Goal: Book appointment/travel/reservation

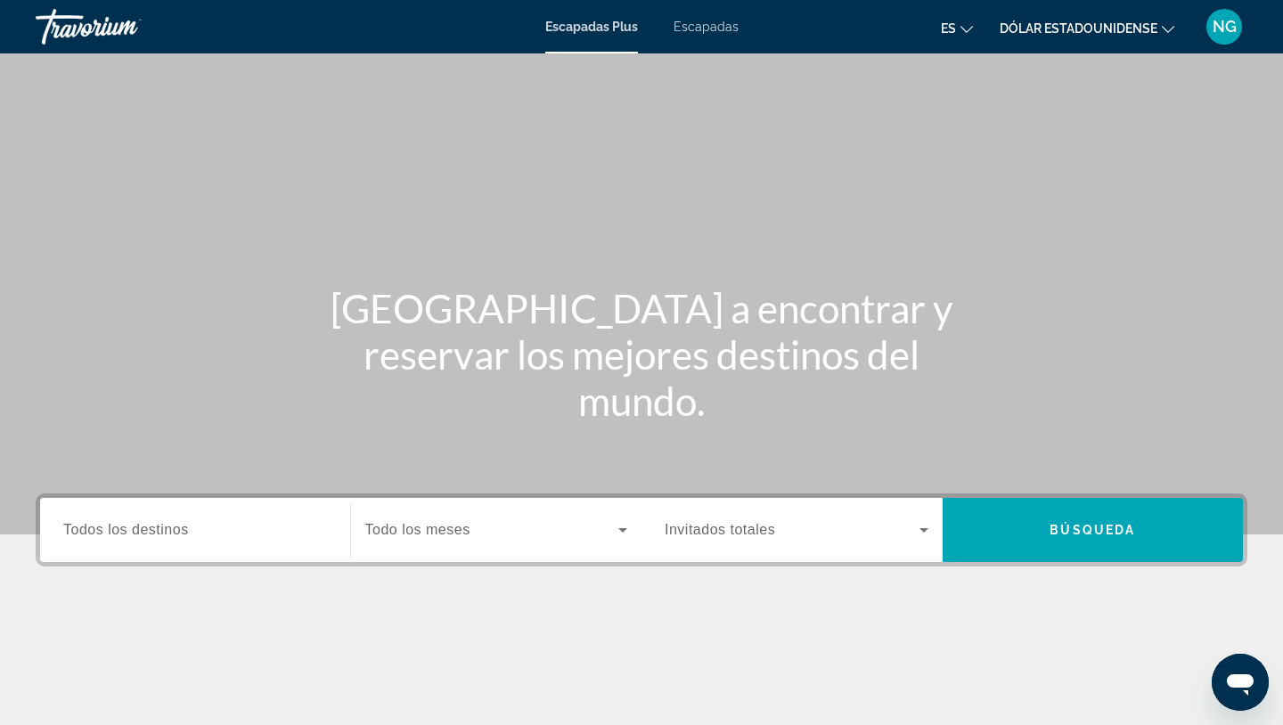
click at [725, 26] on font "Escapadas" at bounding box center [706, 27] width 65 height 14
click at [230, 540] on input "Destination Todos los destinos" at bounding box center [195, 530] width 264 height 21
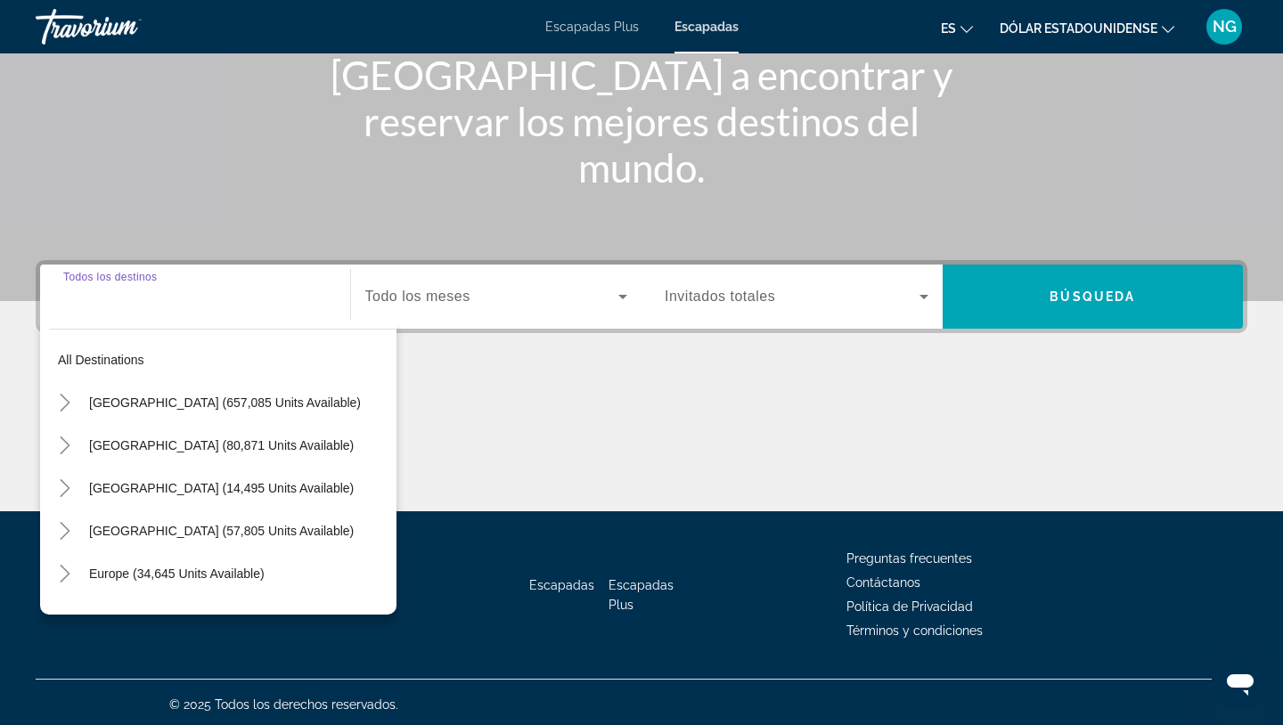
scroll to position [238, 0]
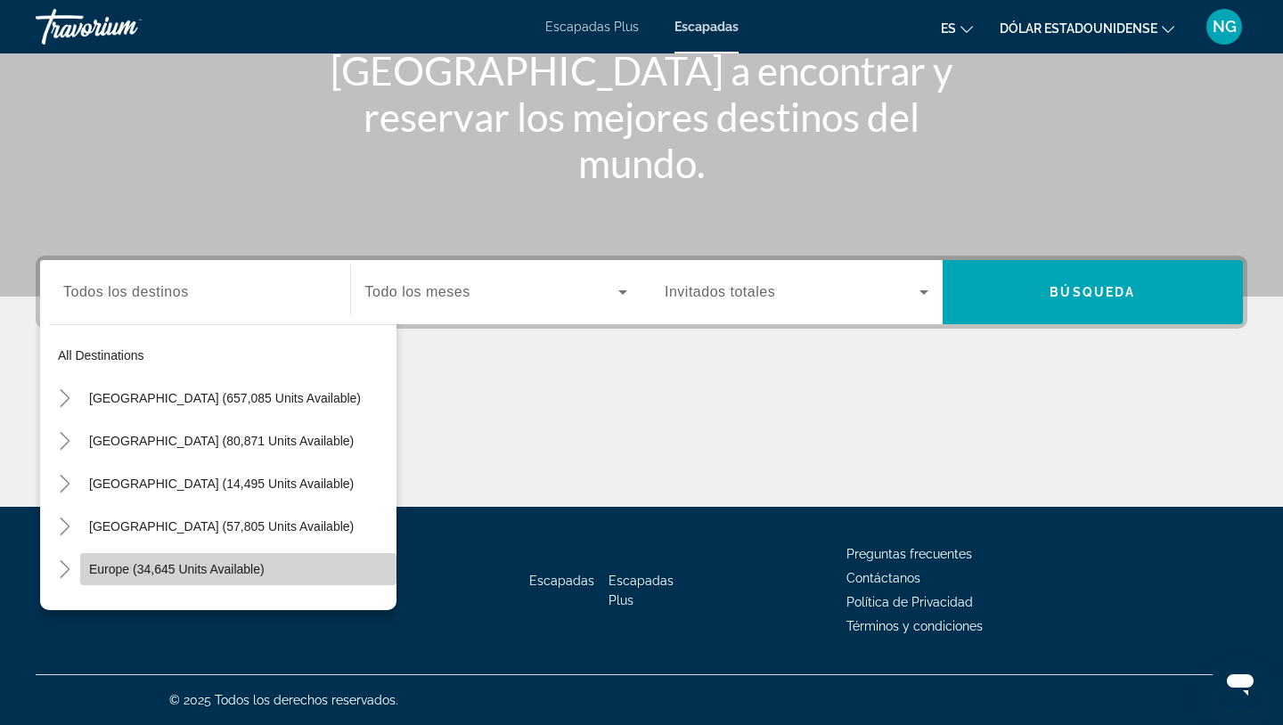
click at [213, 563] on span "Europe (34,645 units available)" at bounding box center [177, 569] width 176 height 14
type input "**********"
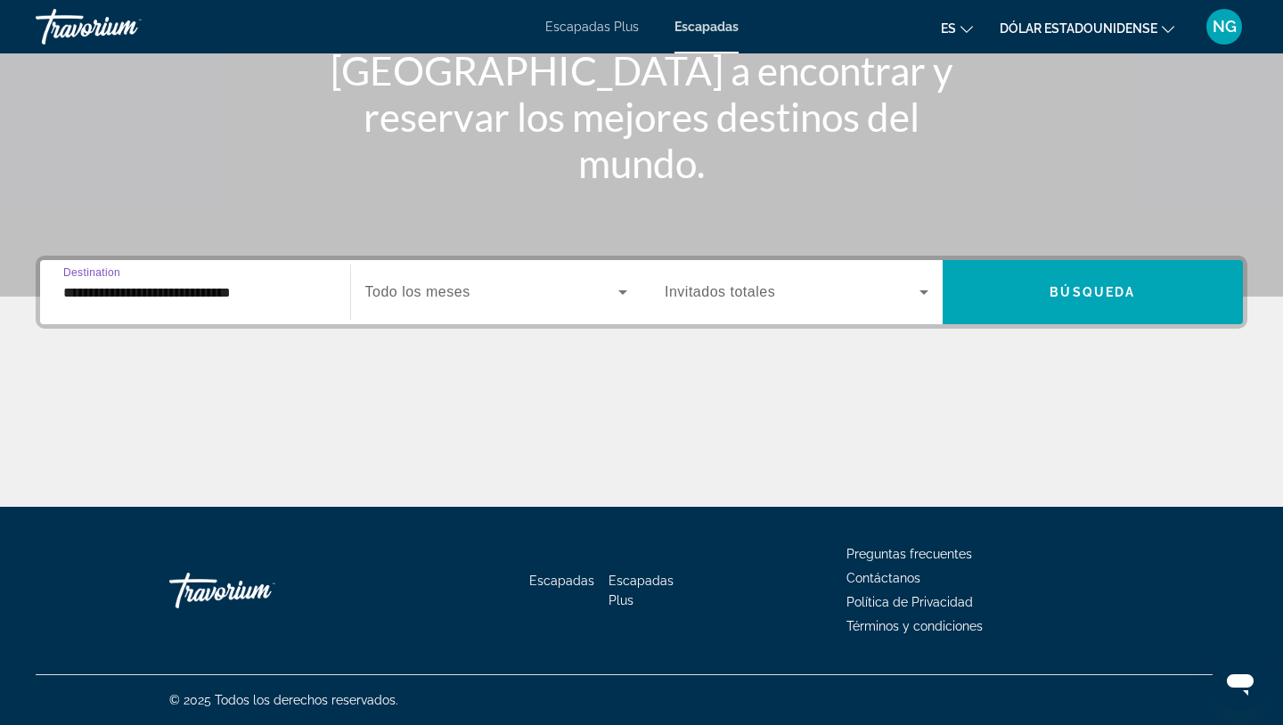
click at [447, 288] on span "Todo los meses" at bounding box center [417, 291] width 105 height 15
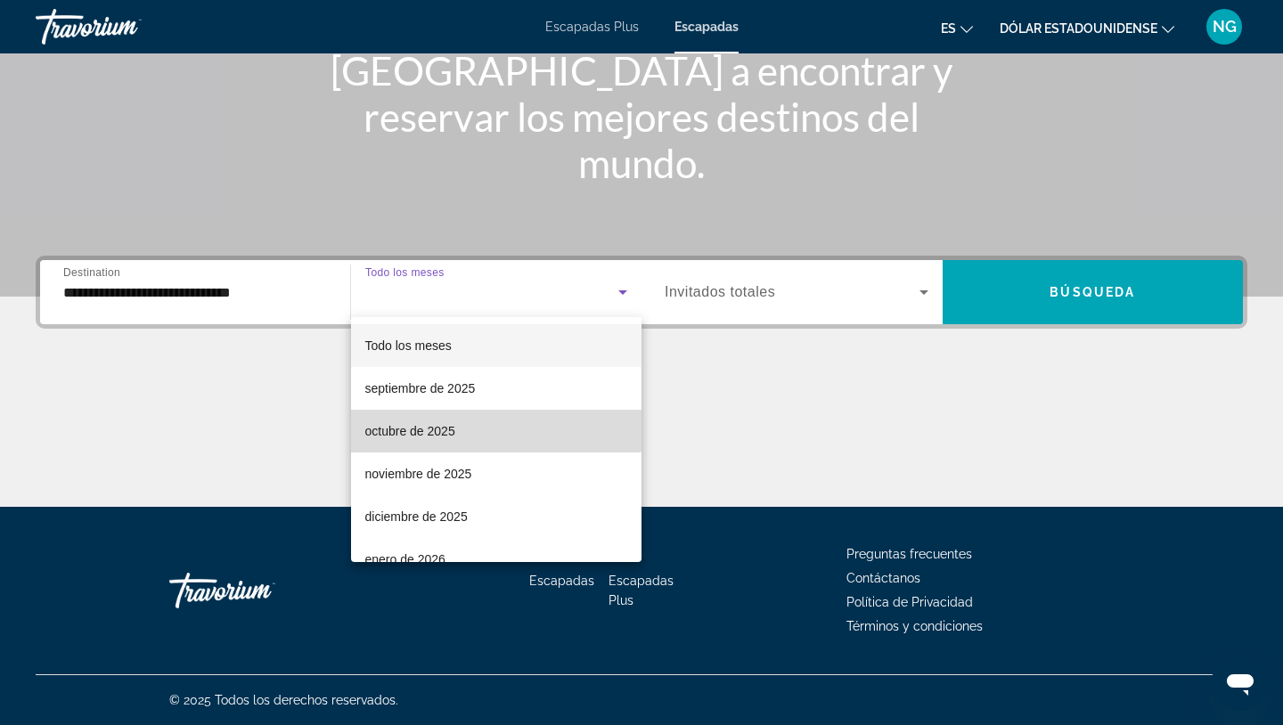
click at [435, 430] on font "octubre de 2025" at bounding box center [410, 431] width 90 height 14
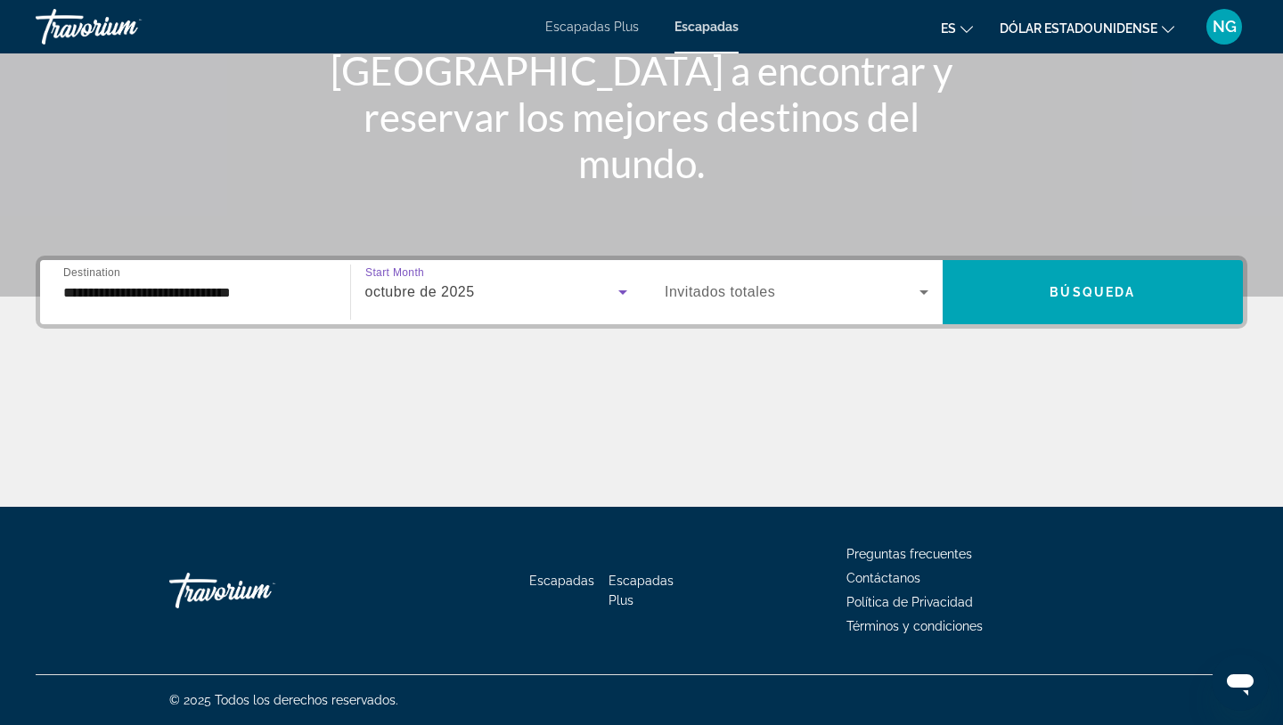
click at [684, 296] on span "Invitados totales" at bounding box center [720, 291] width 111 height 15
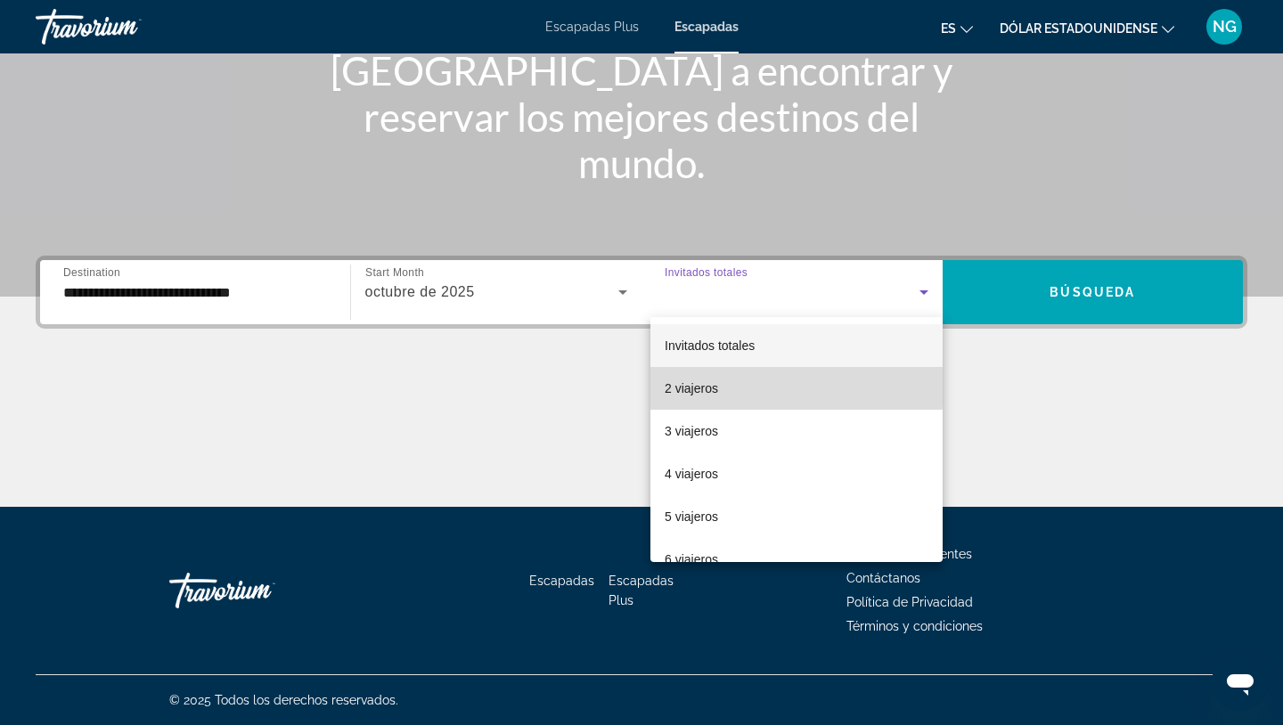
click at [692, 385] on font "2 viajeros" at bounding box center [691, 388] width 53 height 14
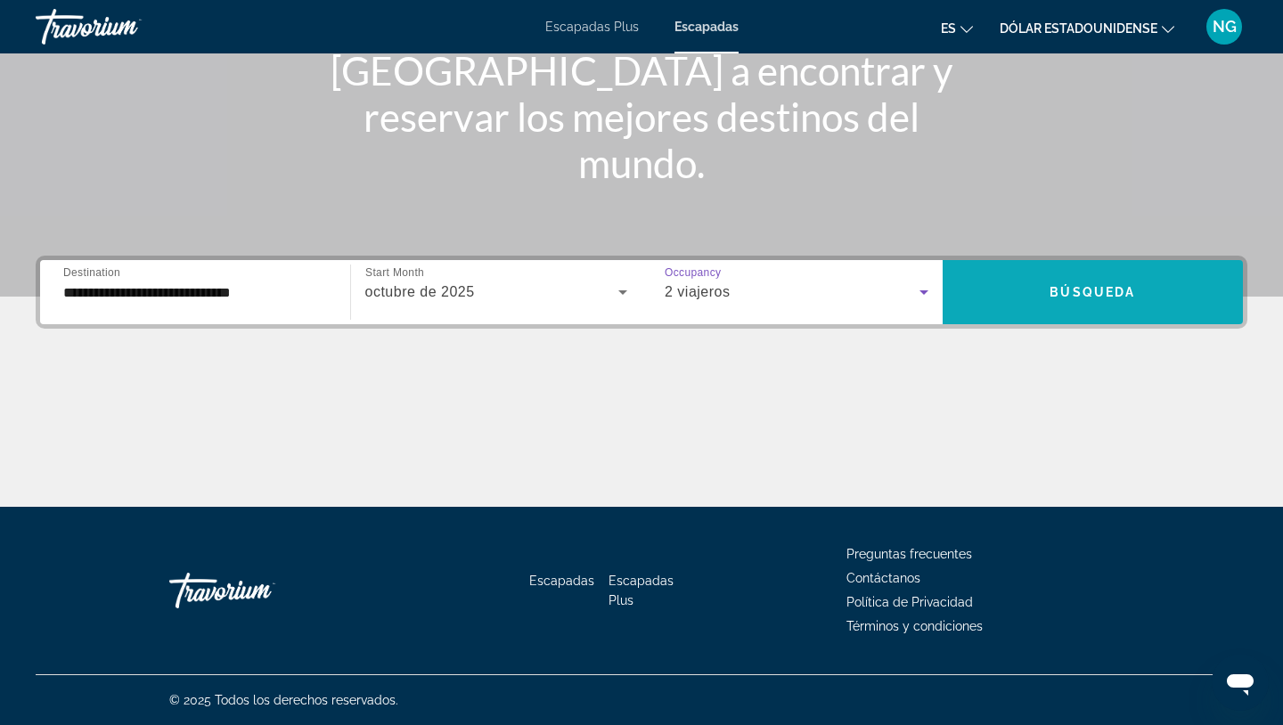
click at [1061, 283] on span "Search widget" at bounding box center [1093, 292] width 301 height 43
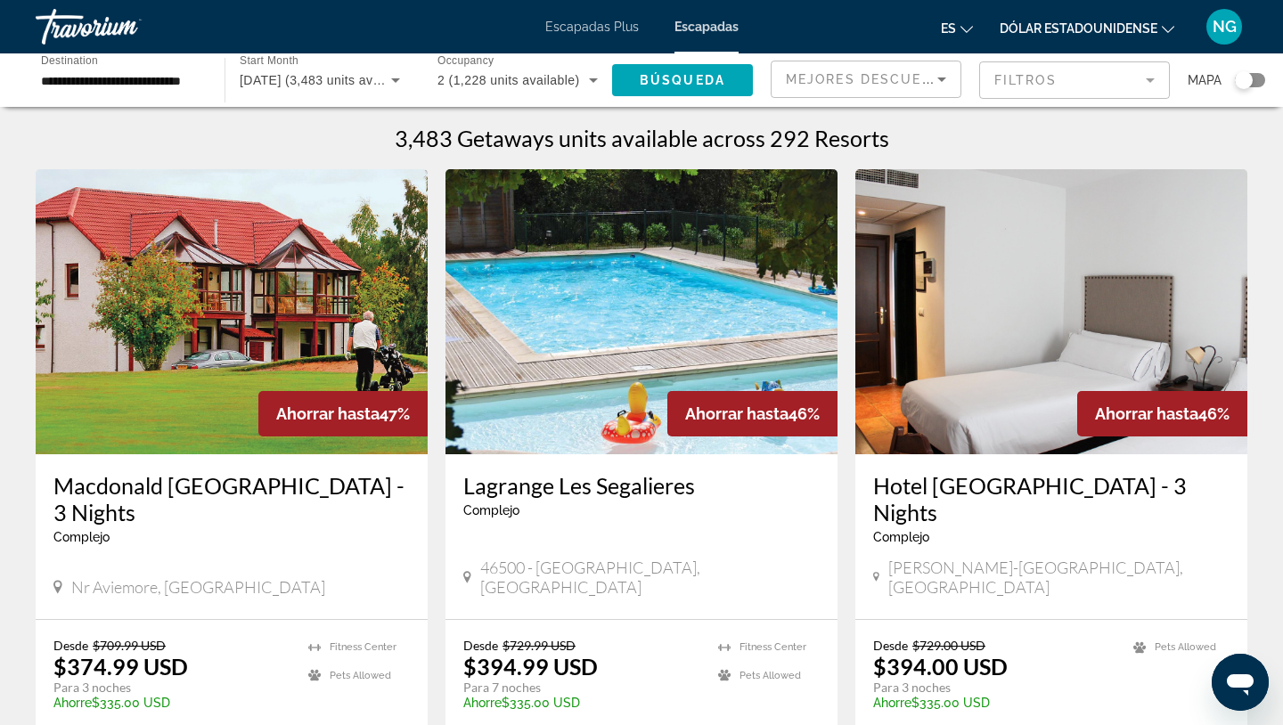
click at [1258, 82] on div "Search widget" at bounding box center [1250, 80] width 30 height 14
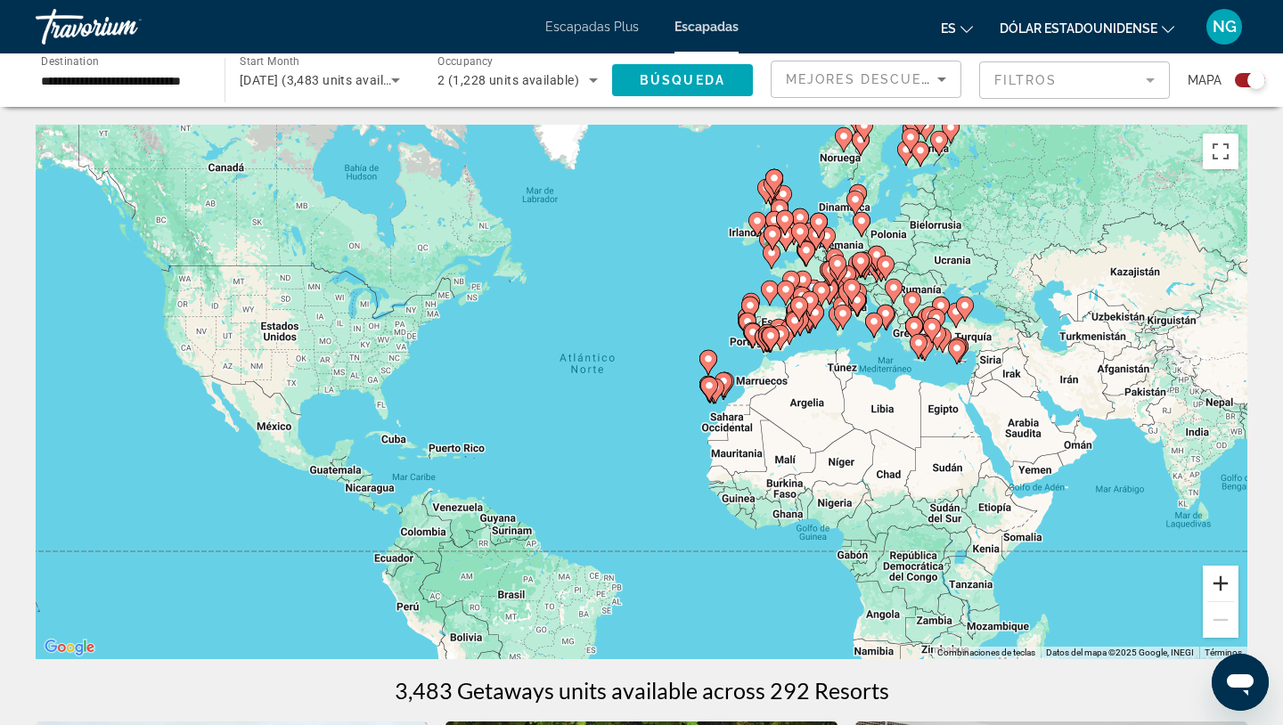
click at [1220, 586] on button "Ampliar" at bounding box center [1221, 584] width 36 height 36
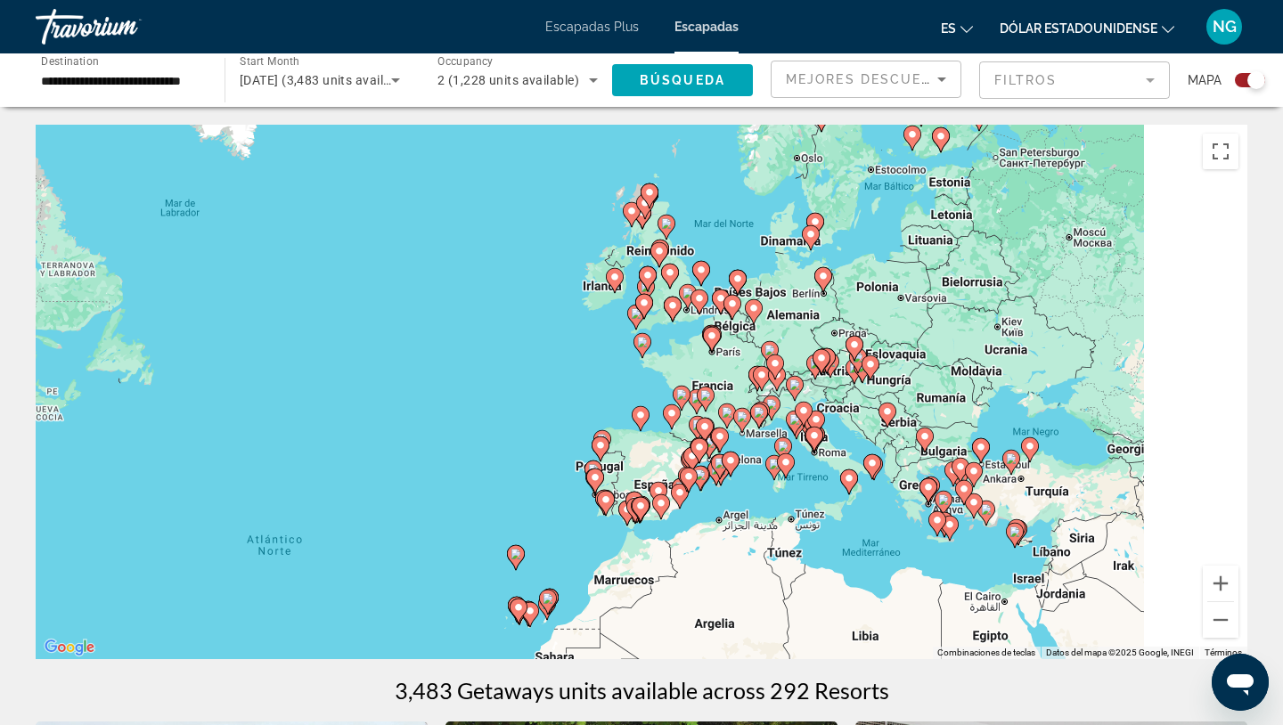
drag, startPoint x: 1116, startPoint y: 409, endPoint x: 850, endPoint y: 620, distance: 339.3
click at [850, 620] on div "Para activar la función de arrastre con el teclado, pulsa Alt + Intro. Cuando h…" at bounding box center [642, 392] width 1212 height 535
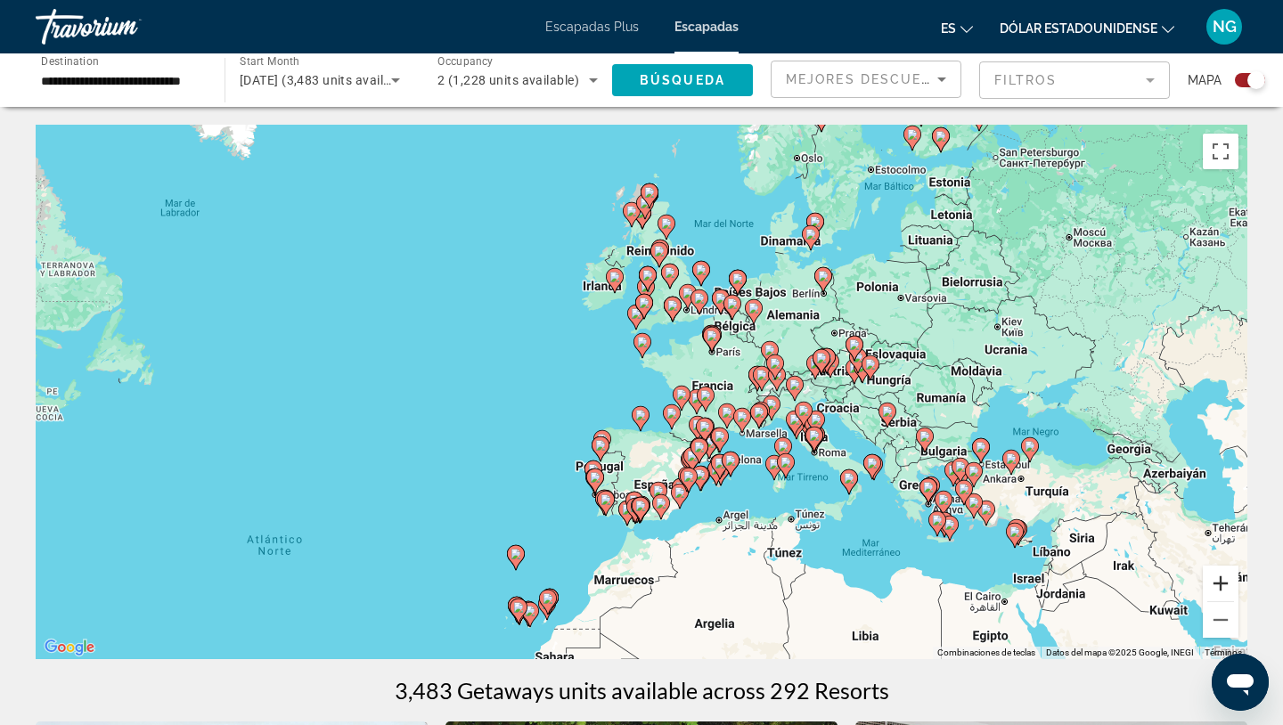
click at [1219, 578] on button "Ampliar" at bounding box center [1221, 584] width 36 height 36
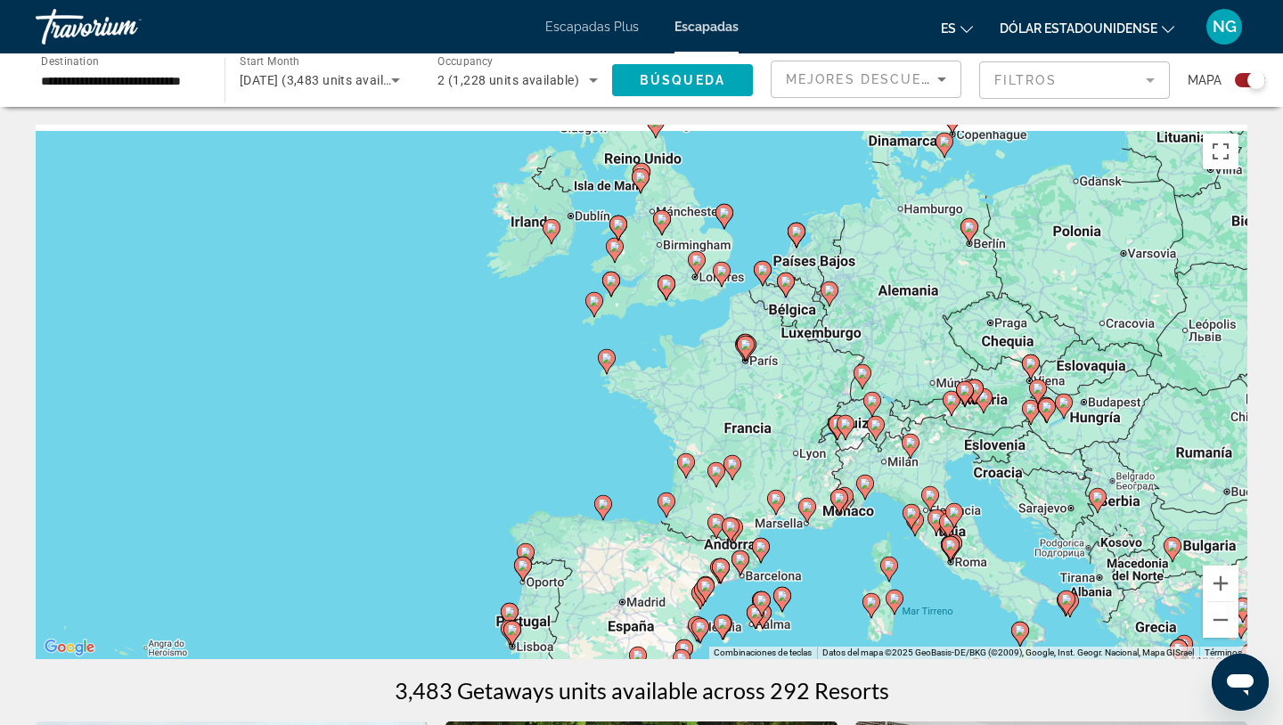
drag, startPoint x: 848, startPoint y: 342, endPoint x: 810, endPoint y: 397, distance: 66.5
click at [810, 397] on div "Para activar la función de arrastre con el teclado, pulsa Alt + Intro. Cuando h…" at bounding box center [642, 392] width 1212 height 535
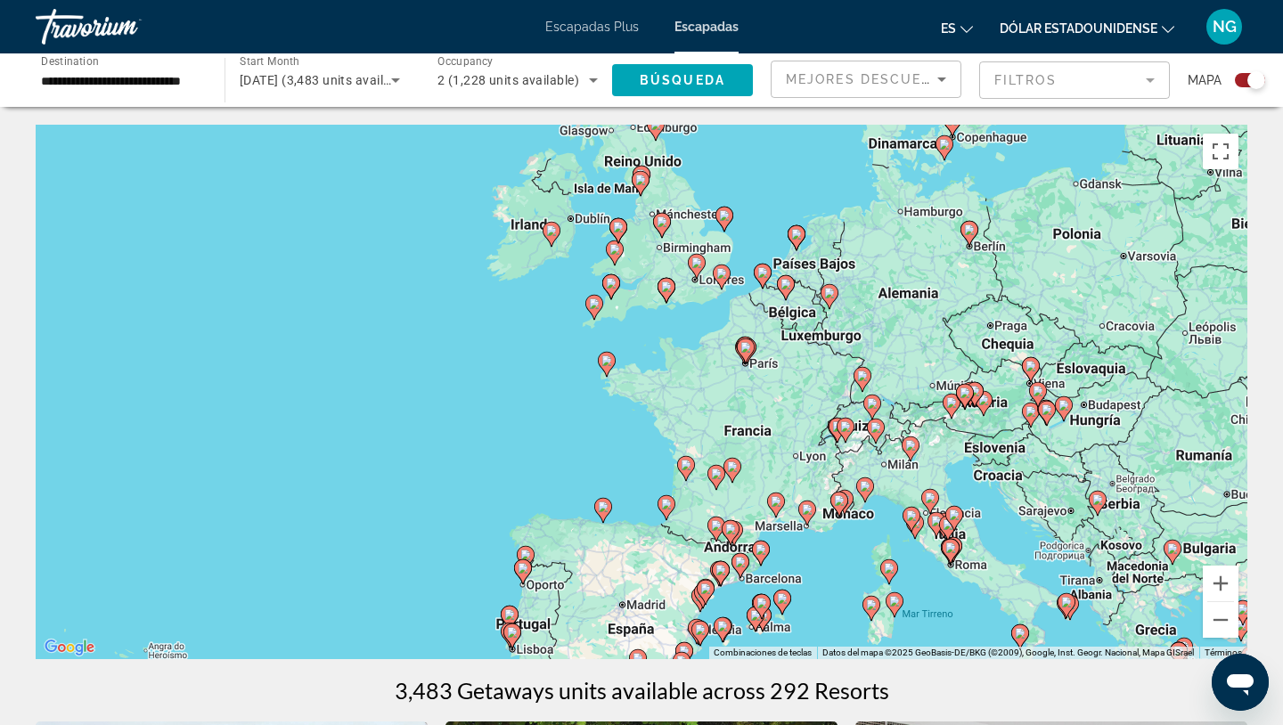
click at [786, 284] on image "Contenido principal" at bounding box center [786, 284] width 11 height 11
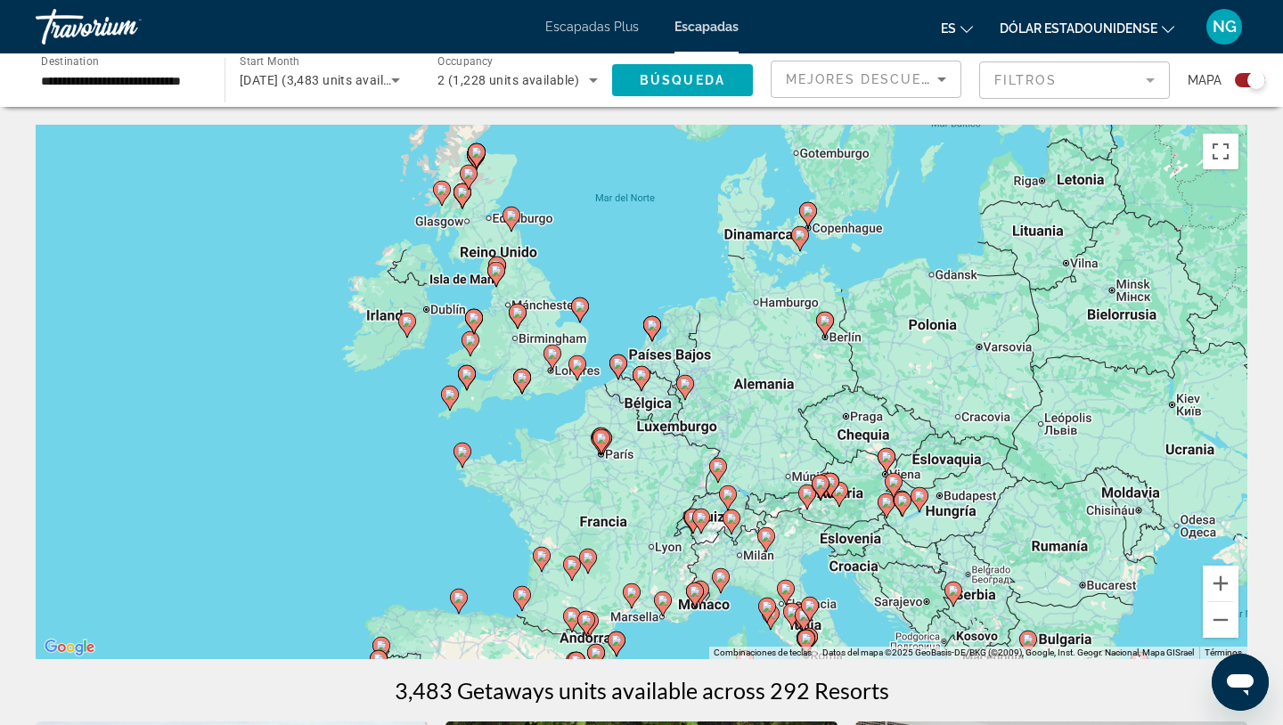
click at [640, 374] on image "Contenido principal" at bounding box center [641, 375] width 11 height 11
type input "**********"
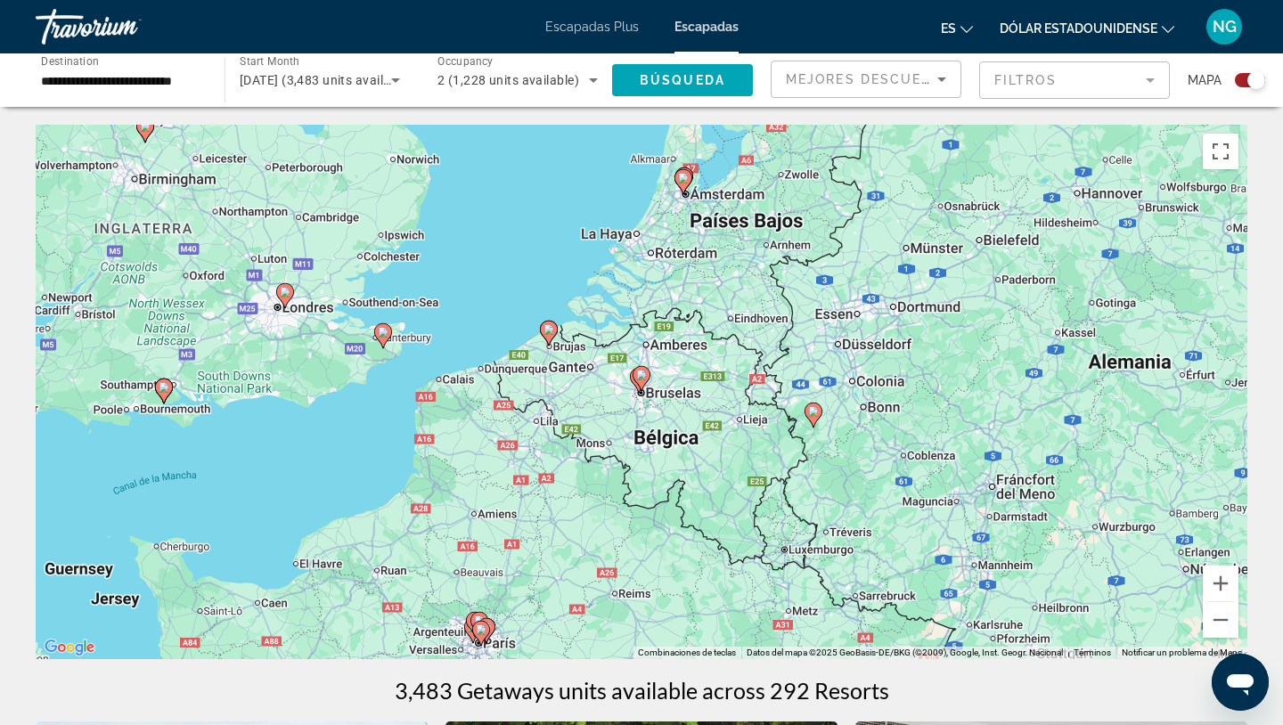
click at [643, 374] on image "Contenido principal" at bounding box center [641, 375] width 11 height 11
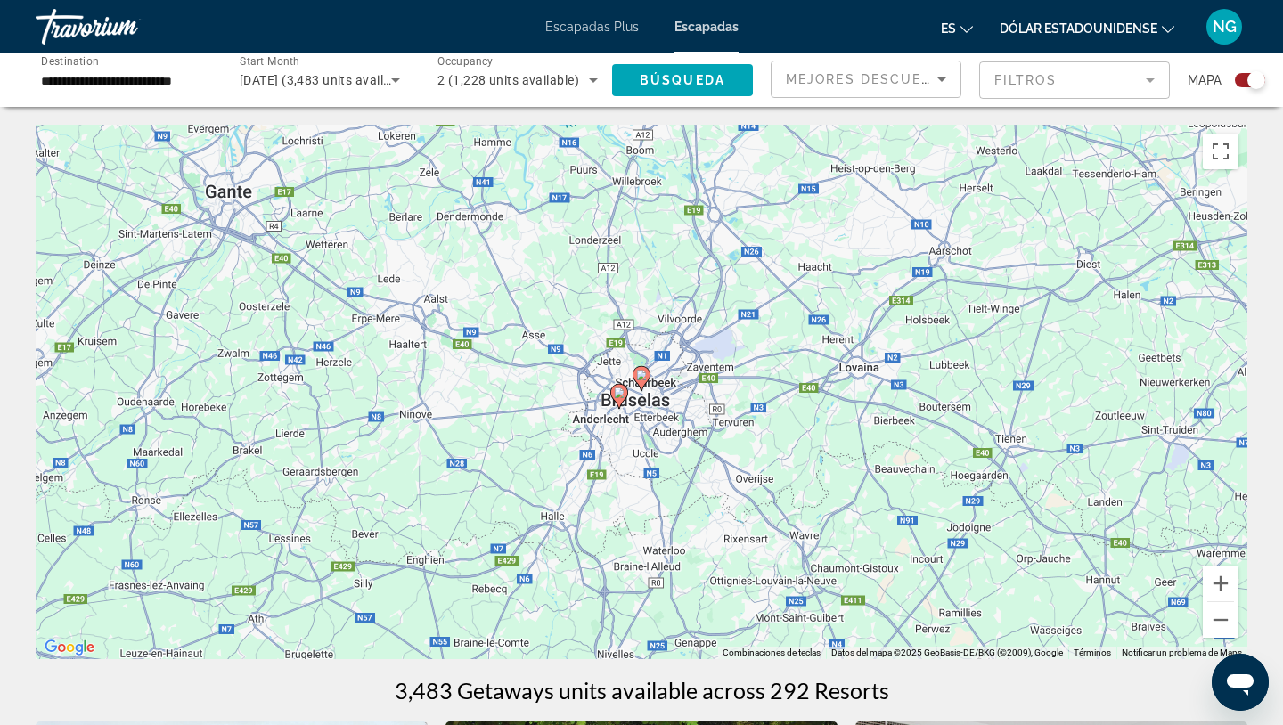
click at [619, 394] on image "Contenido principal" at bounding box center [619, 393] width 11 height 11
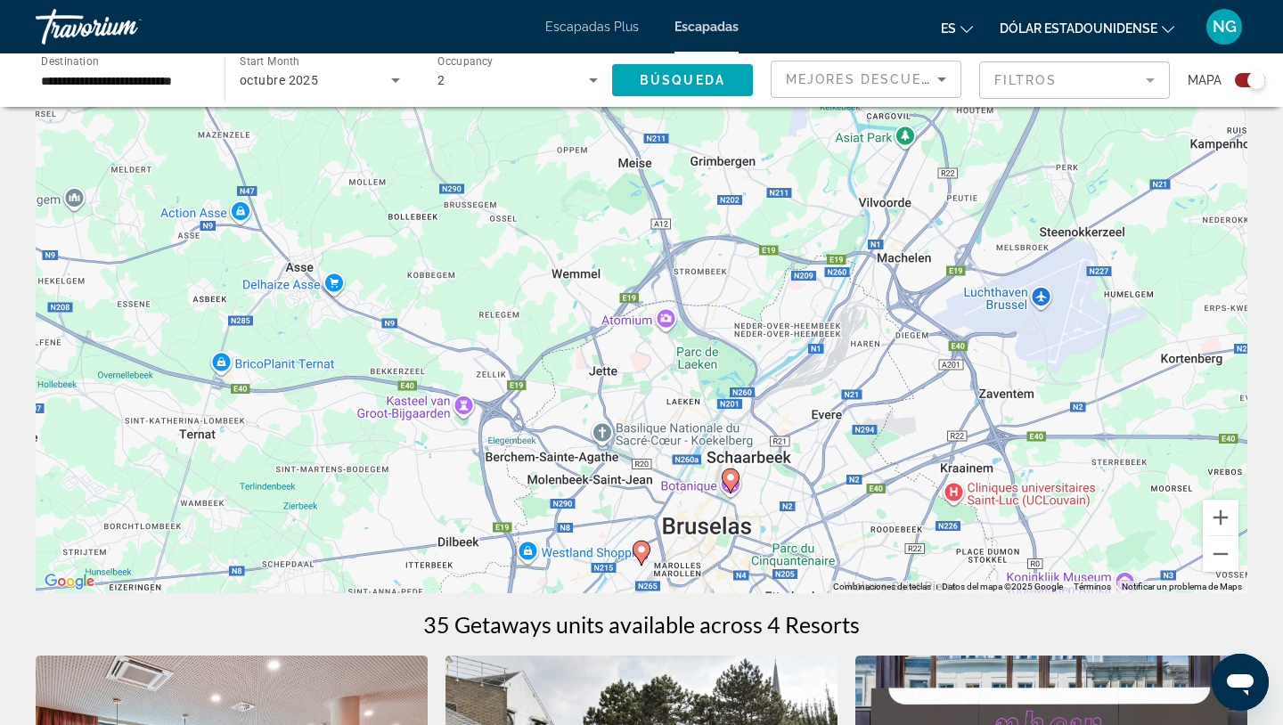
scroll to position [34, 0]
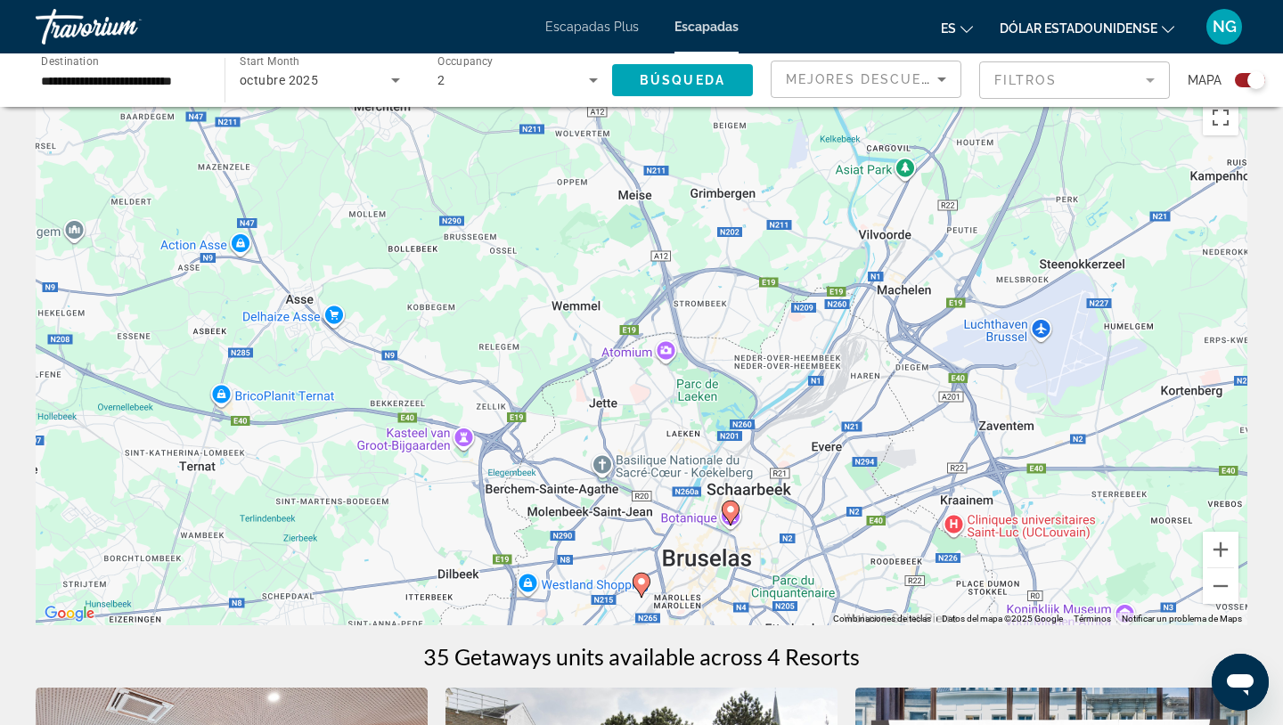
click at [641, 579] on image "Contenido principal" at bounding box center [641, 582] width 11 height 11
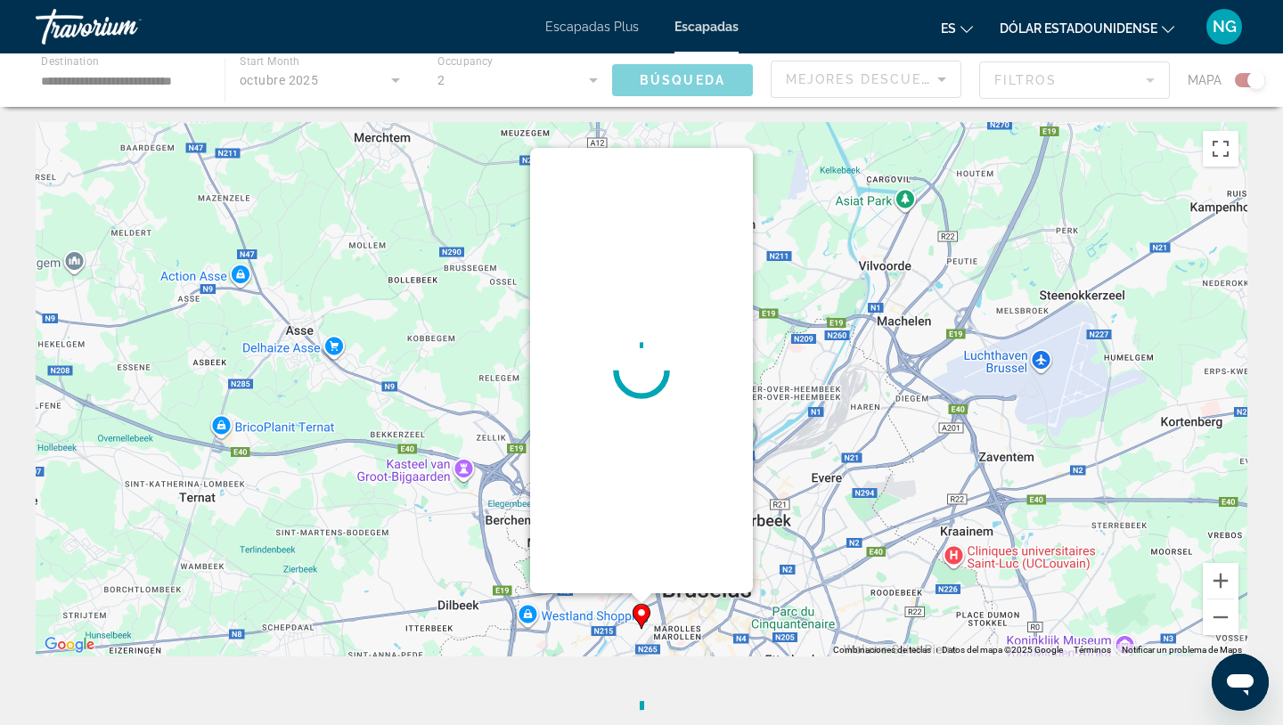
scroll to position [0, 0]
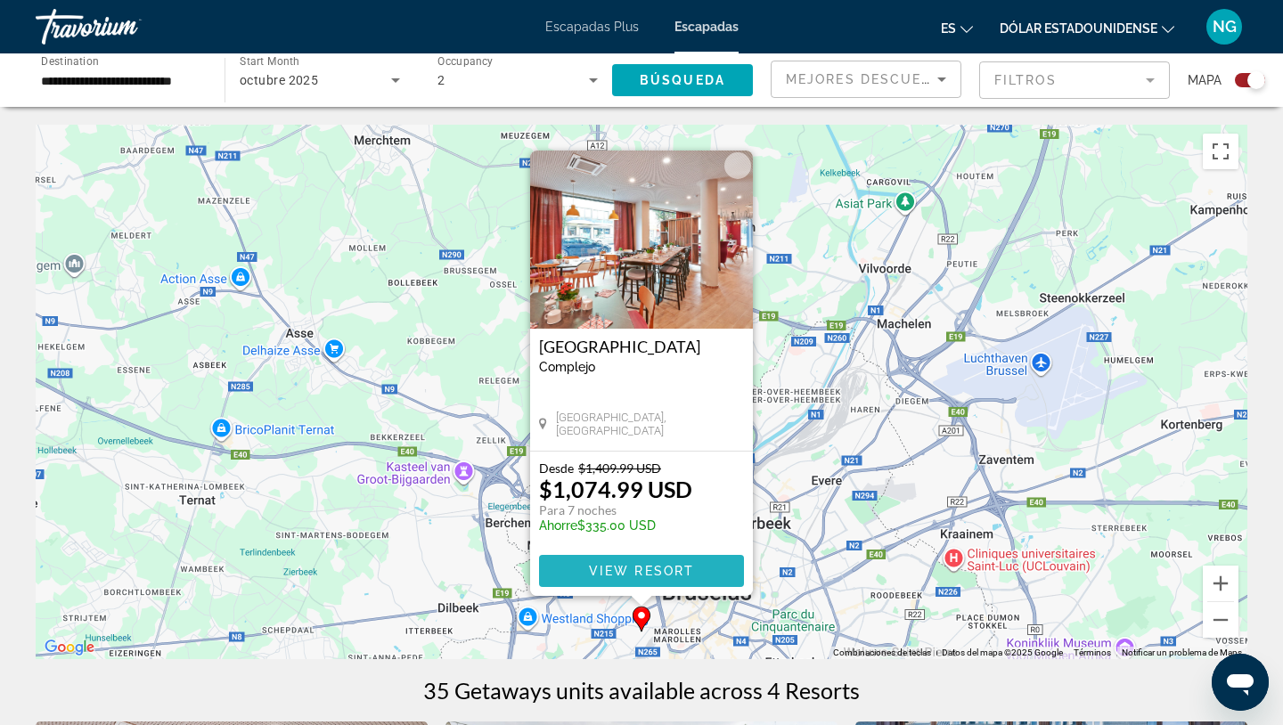
click at [648, 561] on span "Contenido principal" at bounding box center [641, 571] width 205 height 43
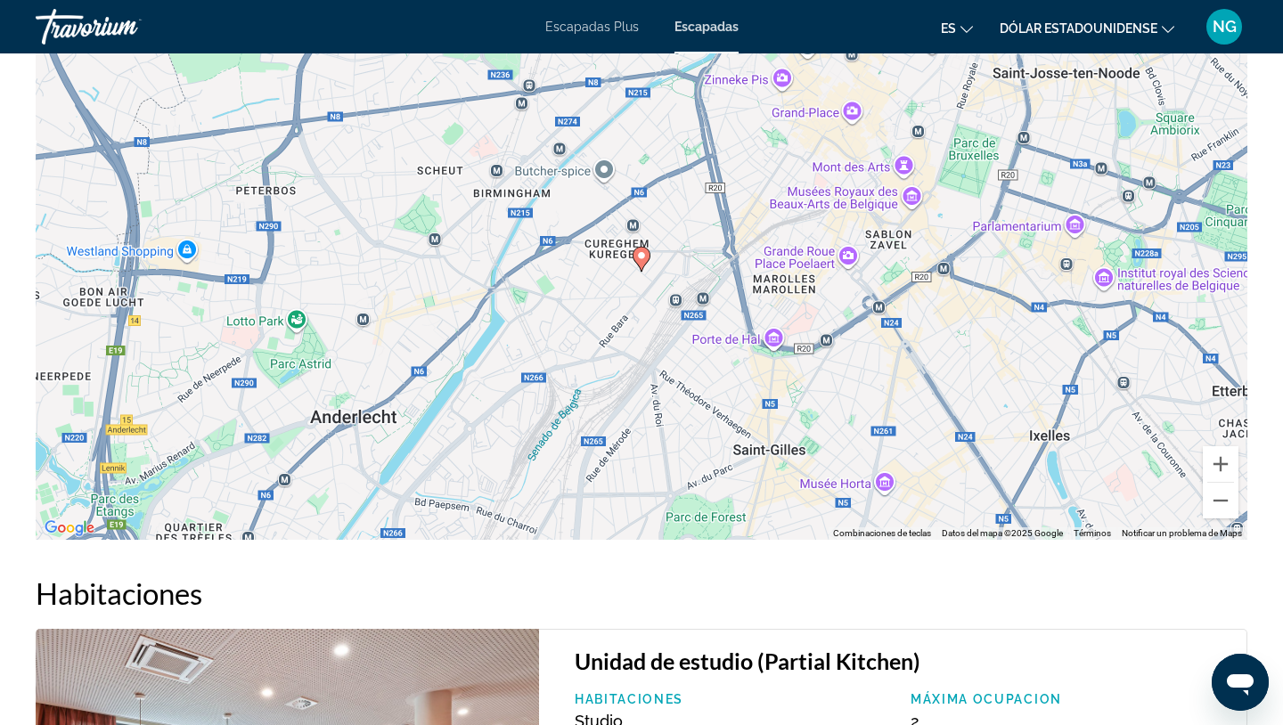
scroll to position [1867, 0]
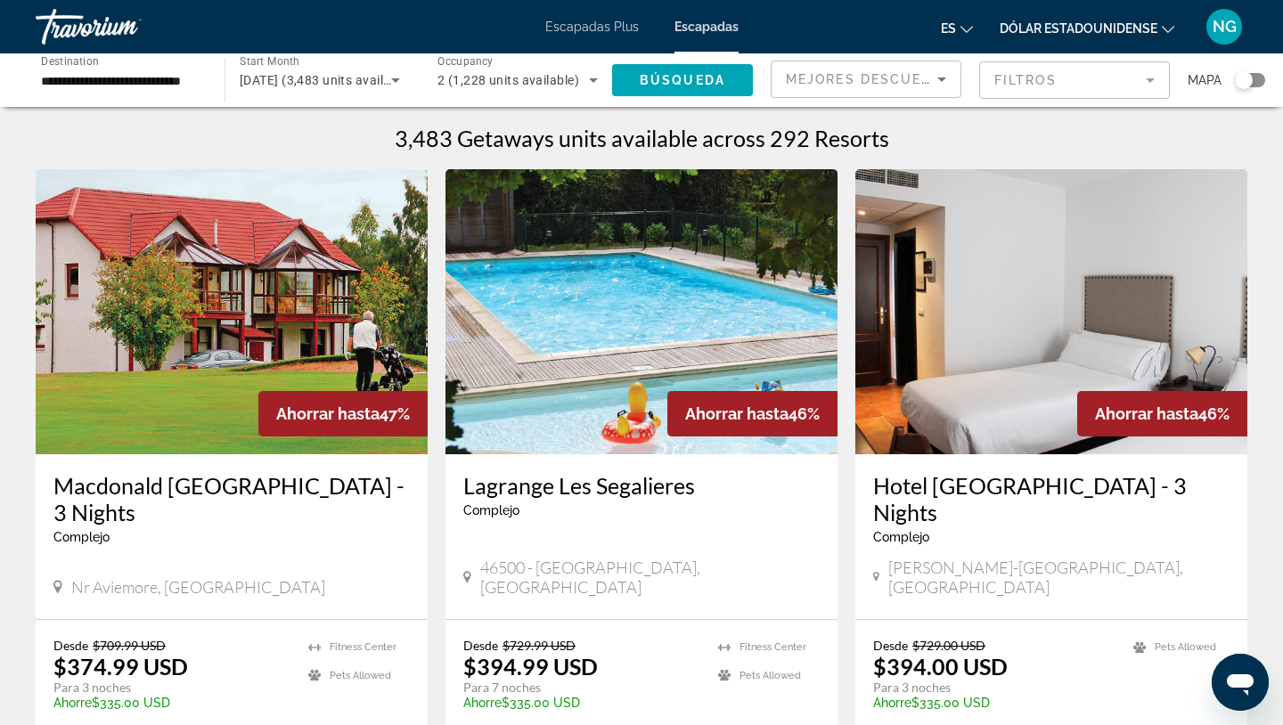
click at [1258, 82] on div "Search widget" at bounding box center [1250, 80] width 30 height 14
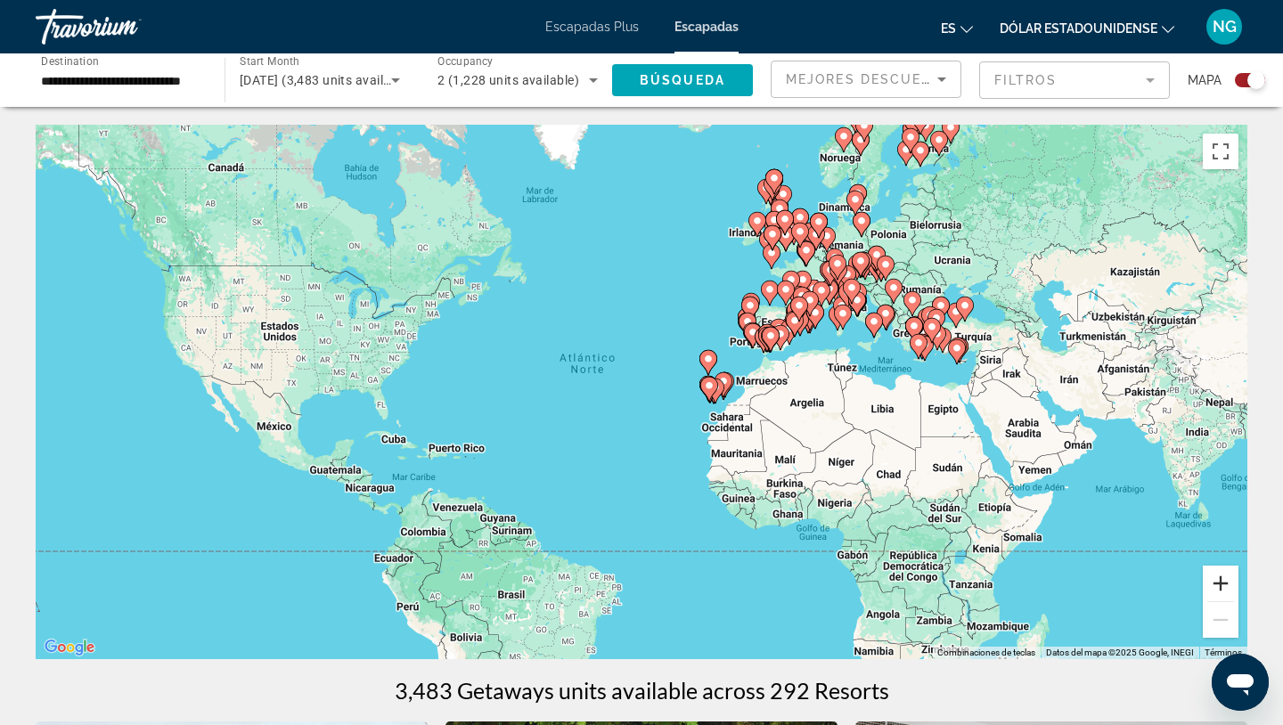
click at [1223, 588] on button "Ampliar" at bounding box center [1221, 584] width 36 height 36
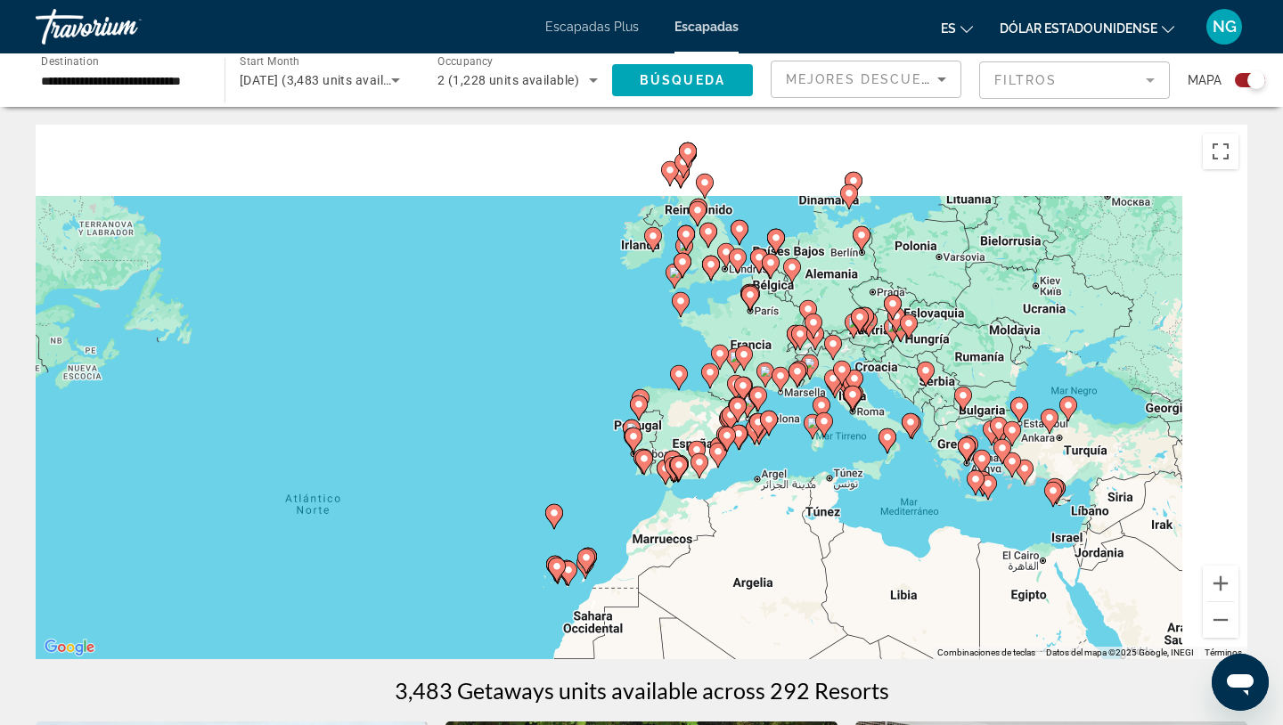
drag, startPoint x: 1012, startPoint y: 285, endPoint x: 790, endPoint y: 455, distance: 280.4
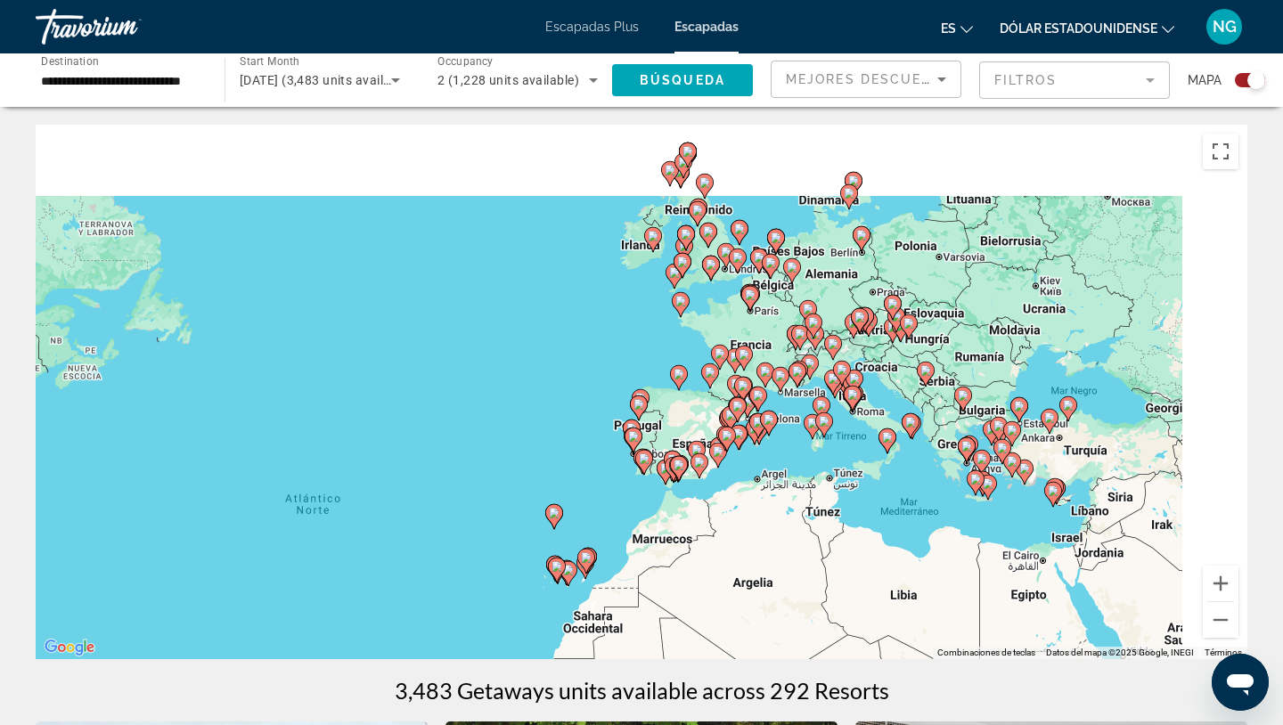
click at [789, 455] on div "Para activar la función de arrastre con el teclado, pulsa Alt + Intro. Cuando h…" at bounding box center [642, 392] width 1212 height 535
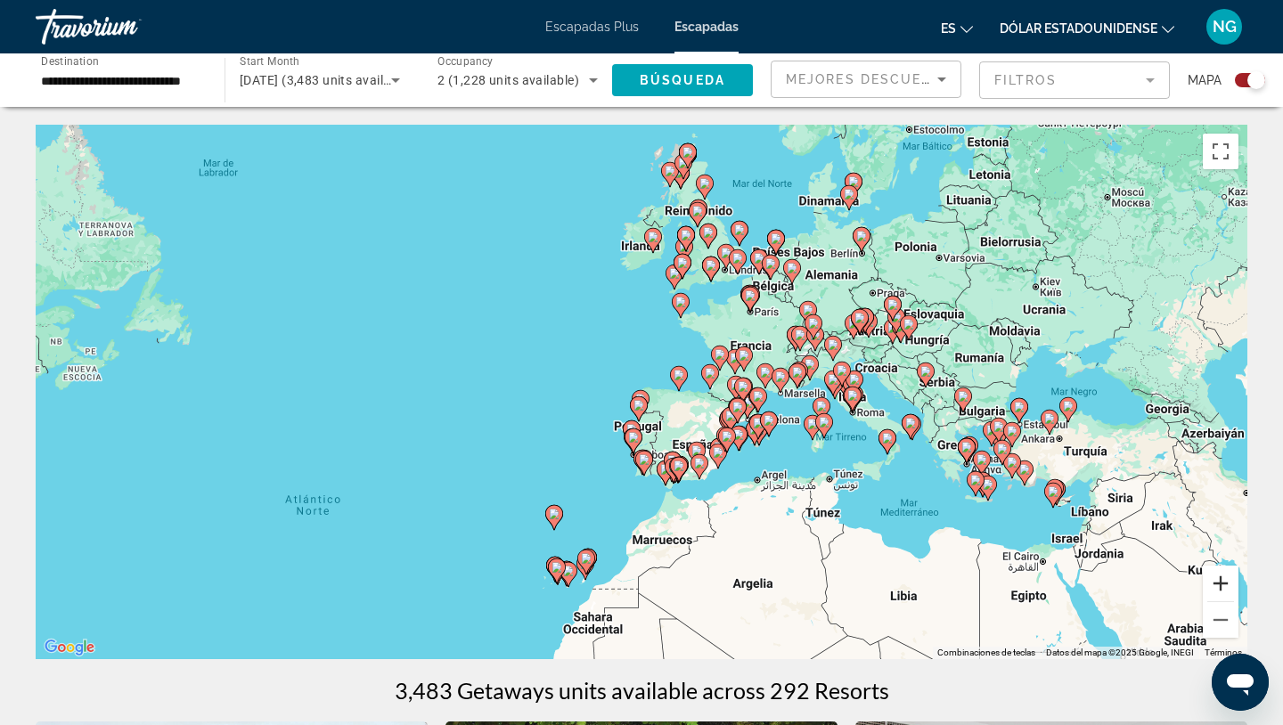
click at [1220, 572] on button "Ampliar" at bounding box center [1221, 584] width 36 height 36
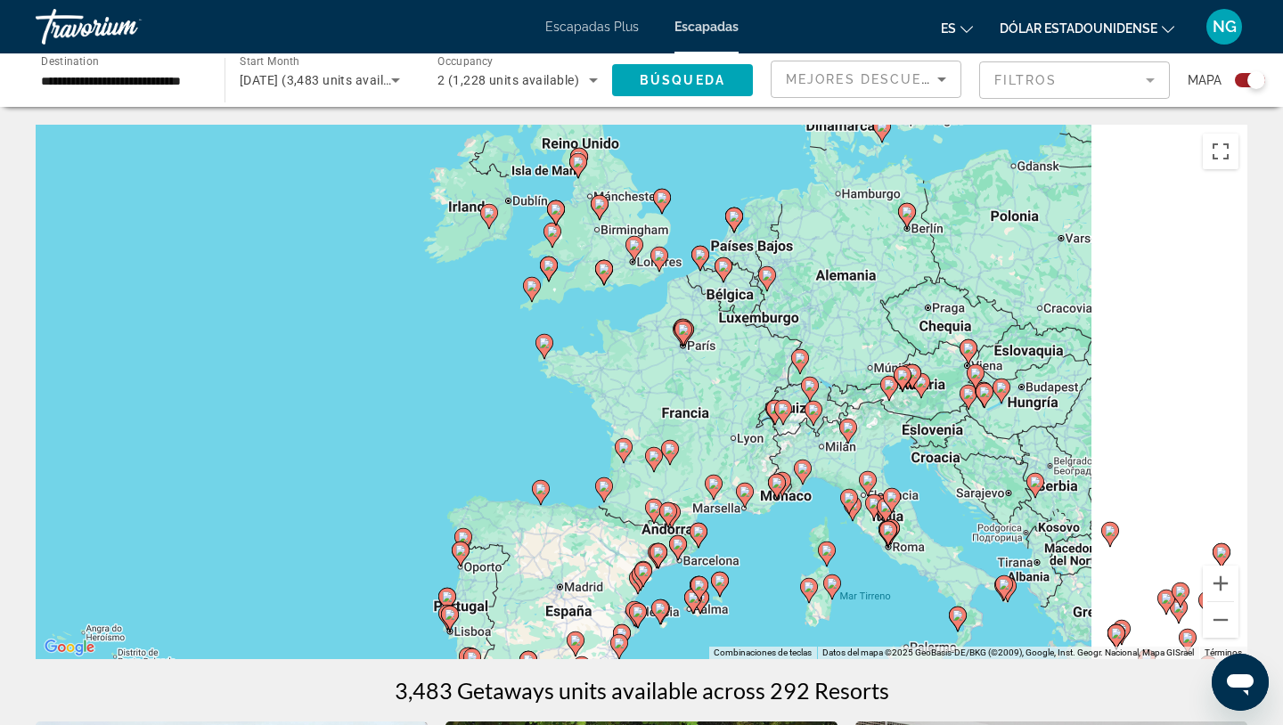
drag, startPoint x: 1120, startPoint y: 447, endPoint x: 884, endPoint y: 623, distance: 294.3
click at [883, 623] on div "Para activar la función de arrastre con el teclado, pulsa Alt + Intro. Cuando h…" at bounding box center [642, 392] width 1212 height 535
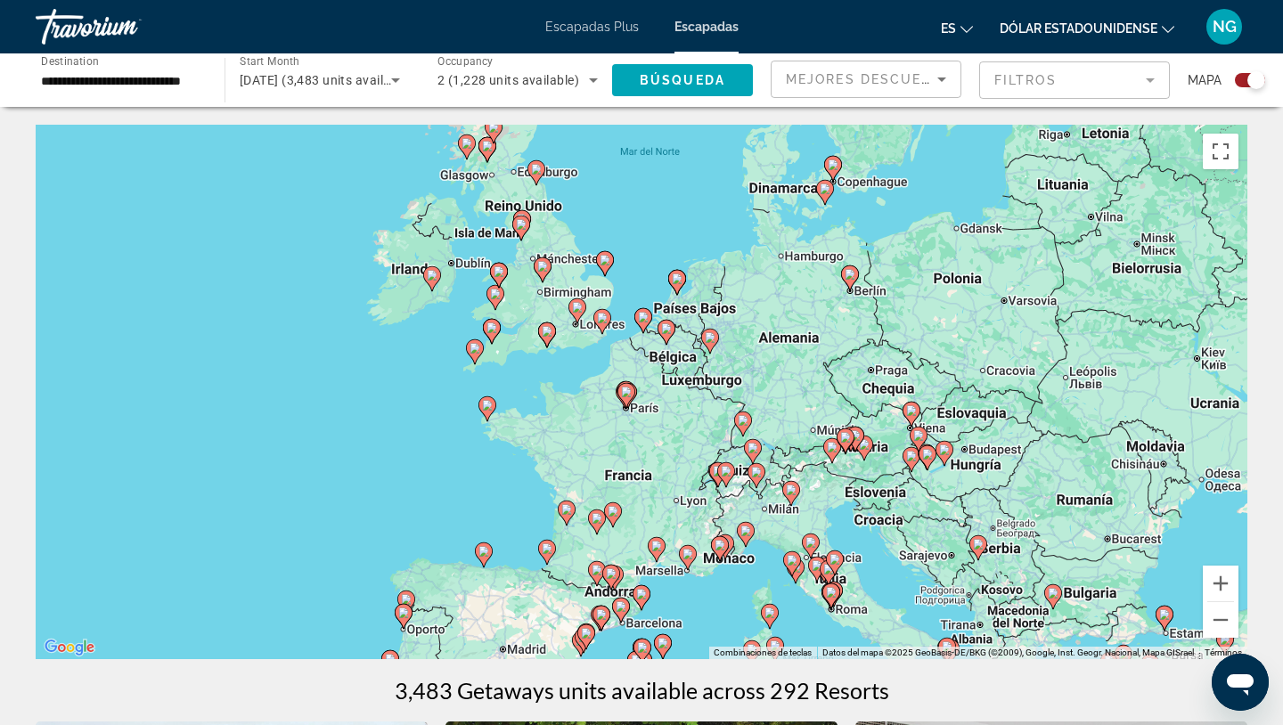
click at [664, 327] on image "Contenido principal" at bounding box center [666, 329] width 11 height 11
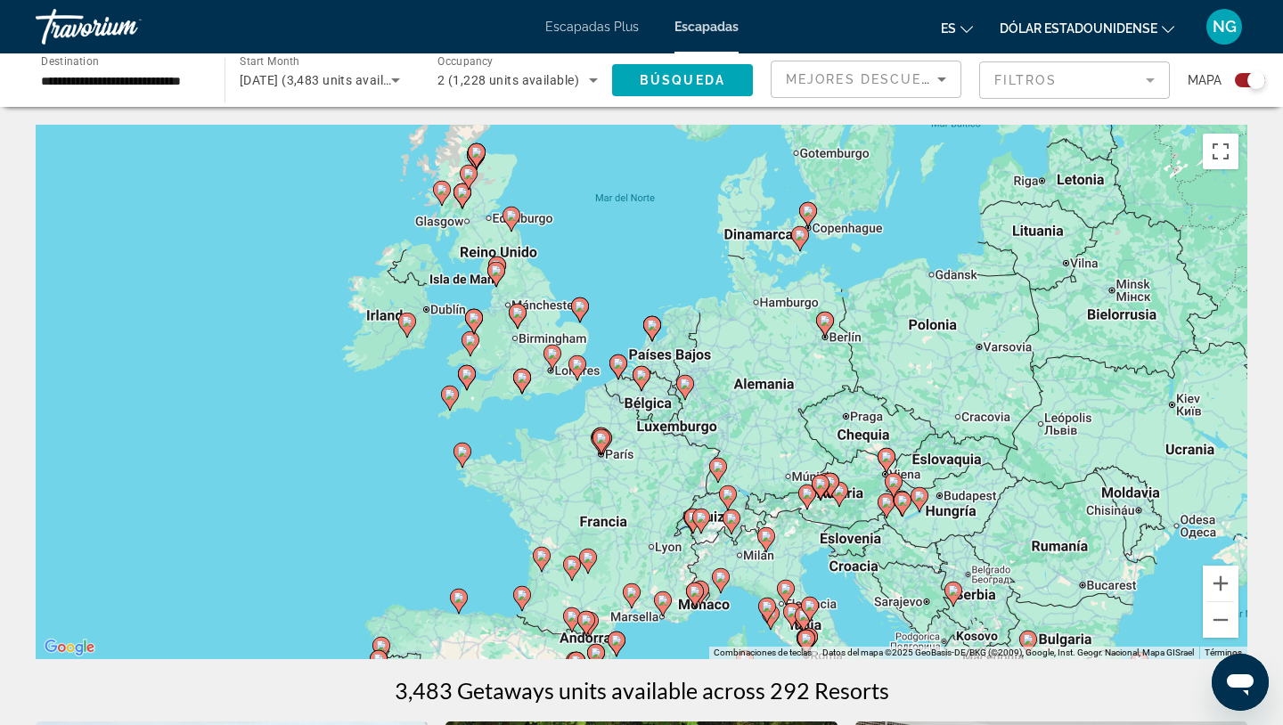
click at [643, 387] on icon "Contenido principal" at bounding box center [642, 378] width 18 height 25
type input "**********"
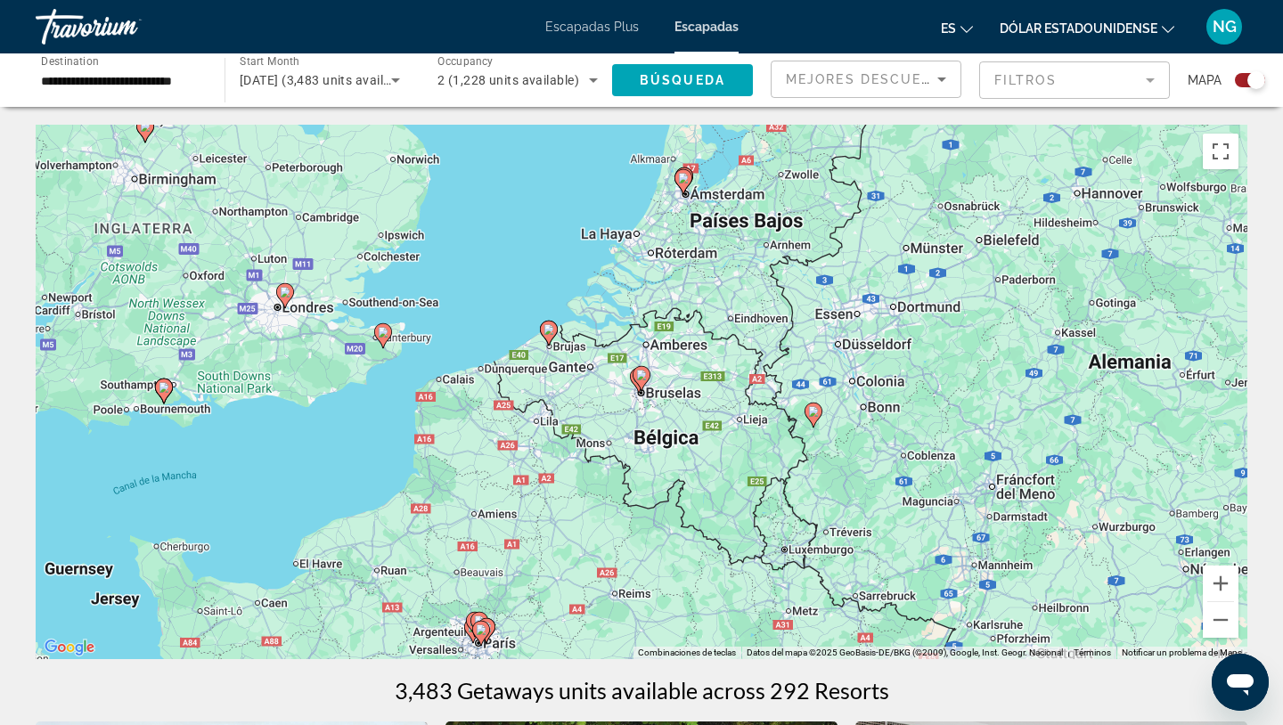
click at [642, 378] on image "Contenido principal" at bounding box center [641, 375] width 11 height 11
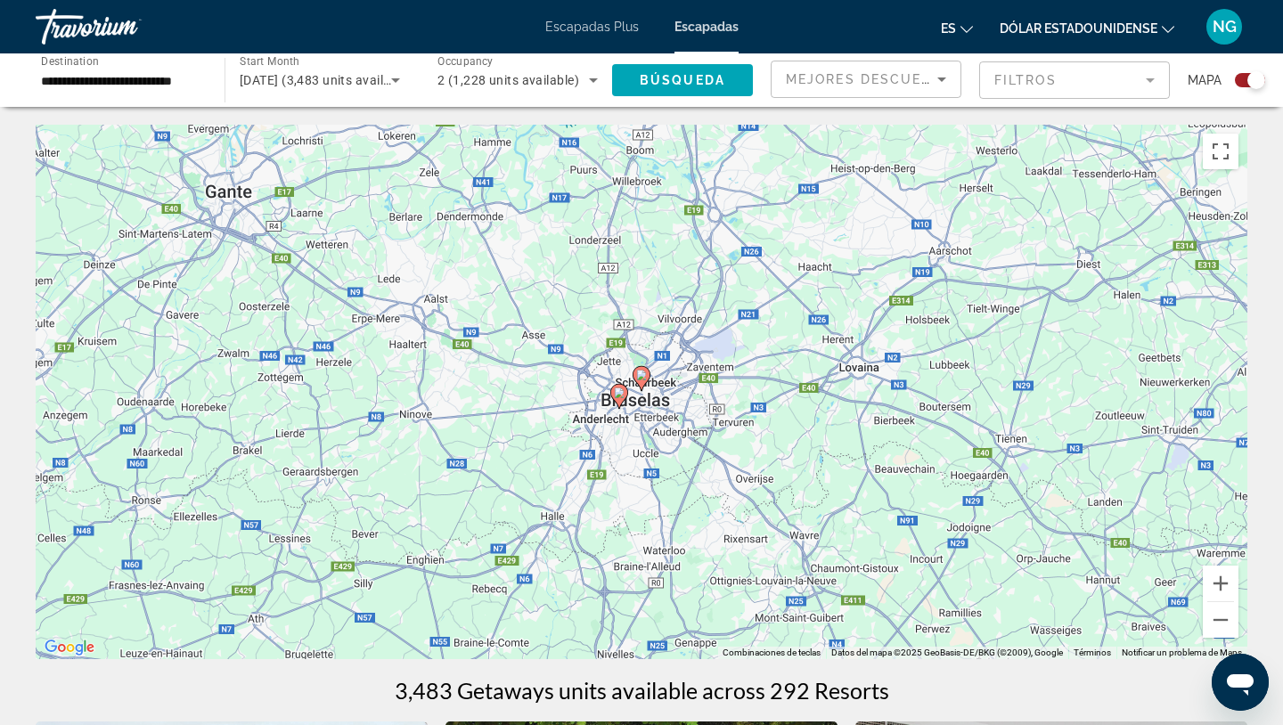
click at [644, 376] on image "Contenido principal" at bounding box center [641, 375] width 11 height 11
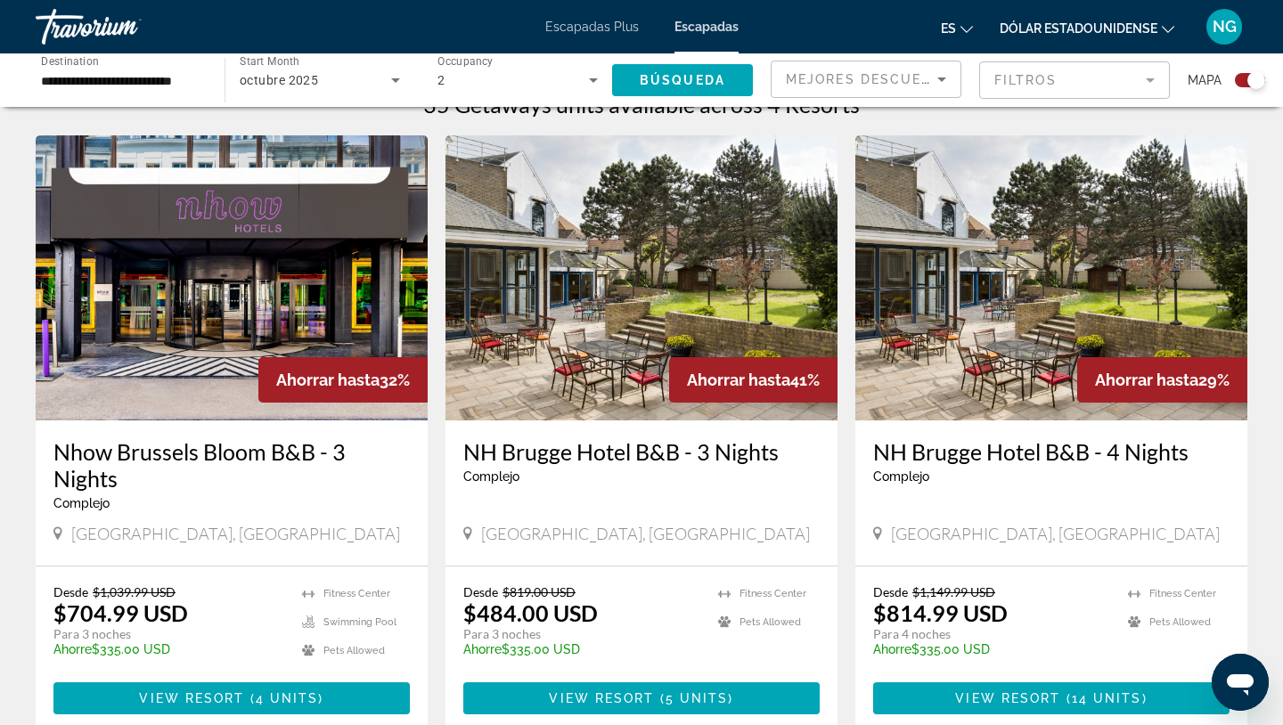
scroll to position [586, 0]
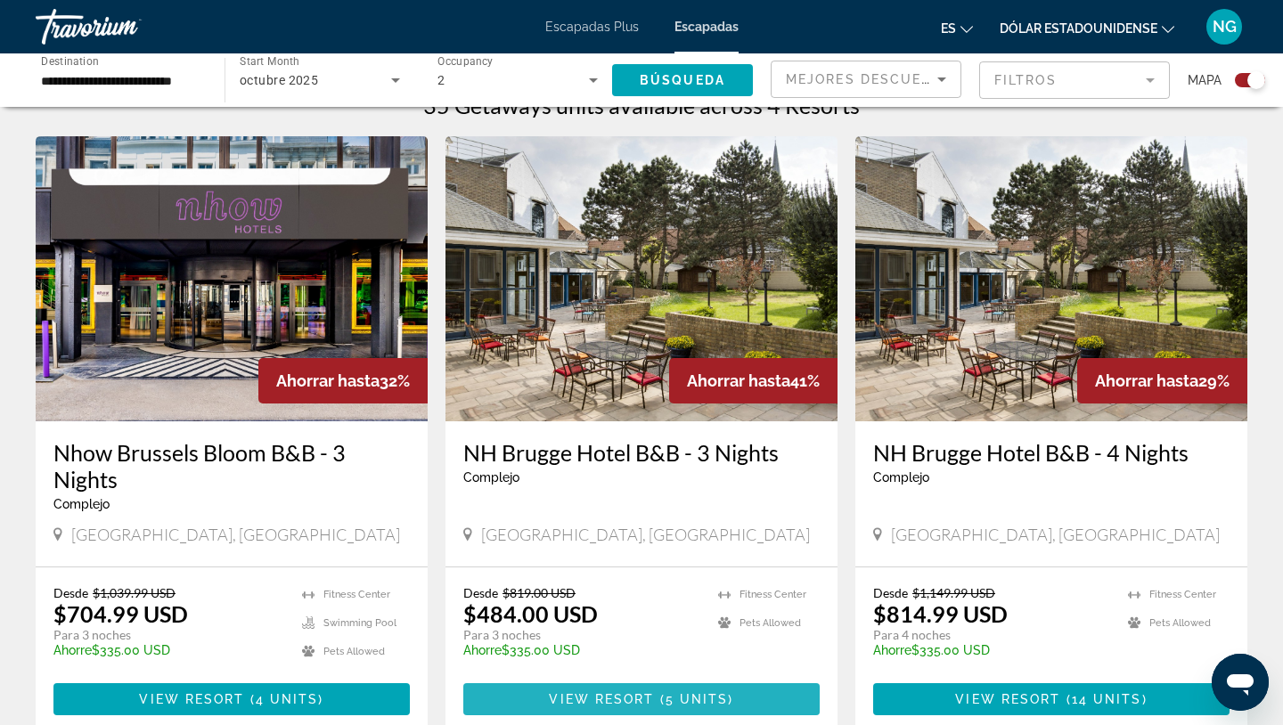
click at [552, 691] on span "Contenido principal" at bounding box center [641, 699] width 356 height 43
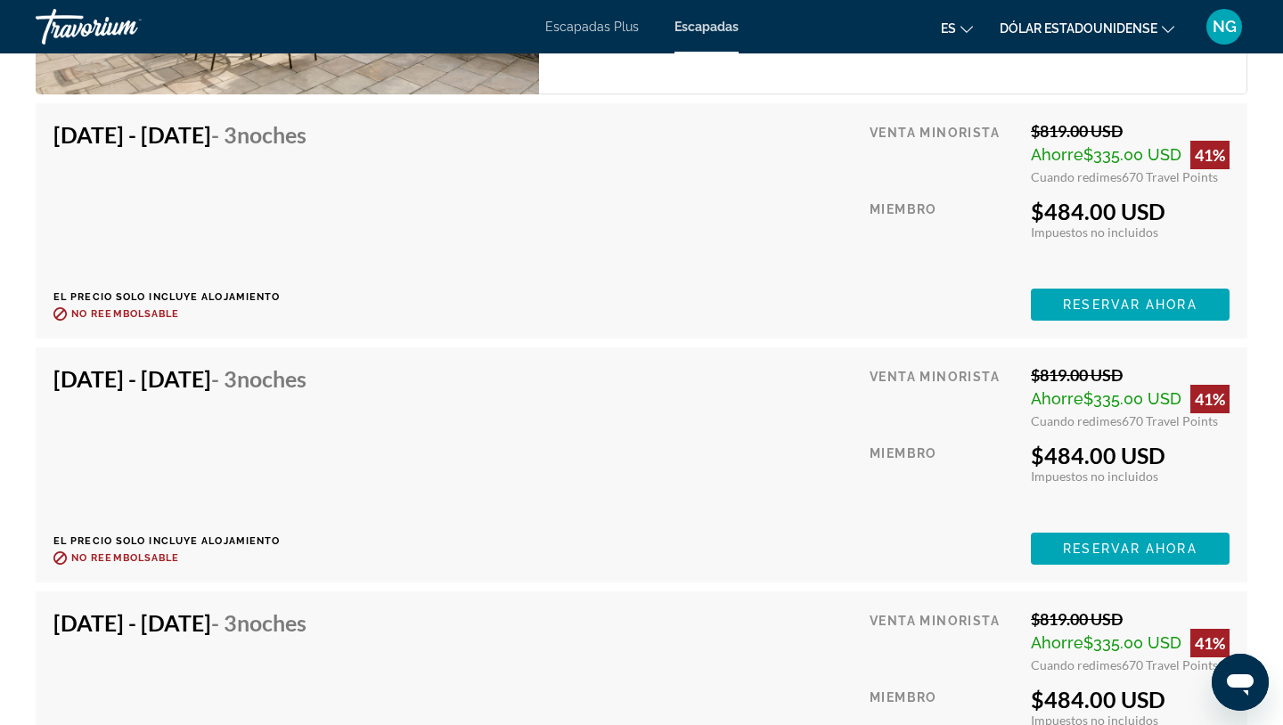
scroll to position [3019, 0]
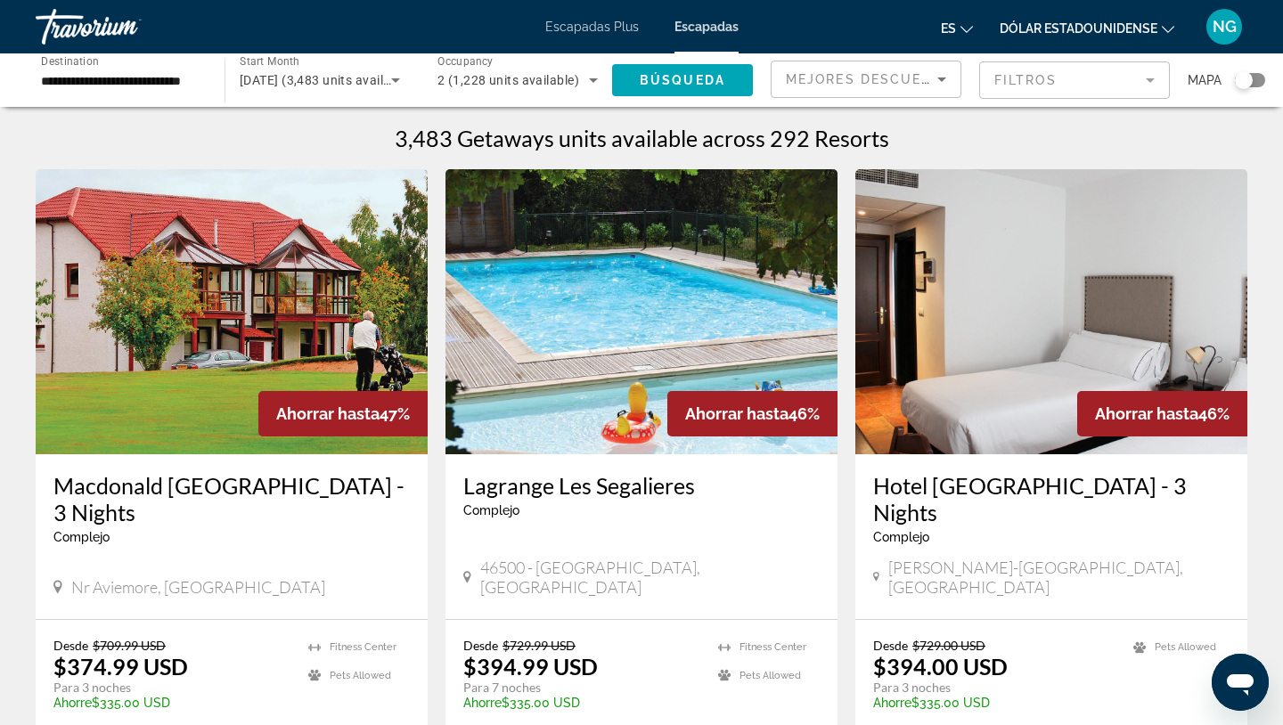
click at [1258, 82] on div "Search widget" at bounding box center [1250, 80] width 30 height 14
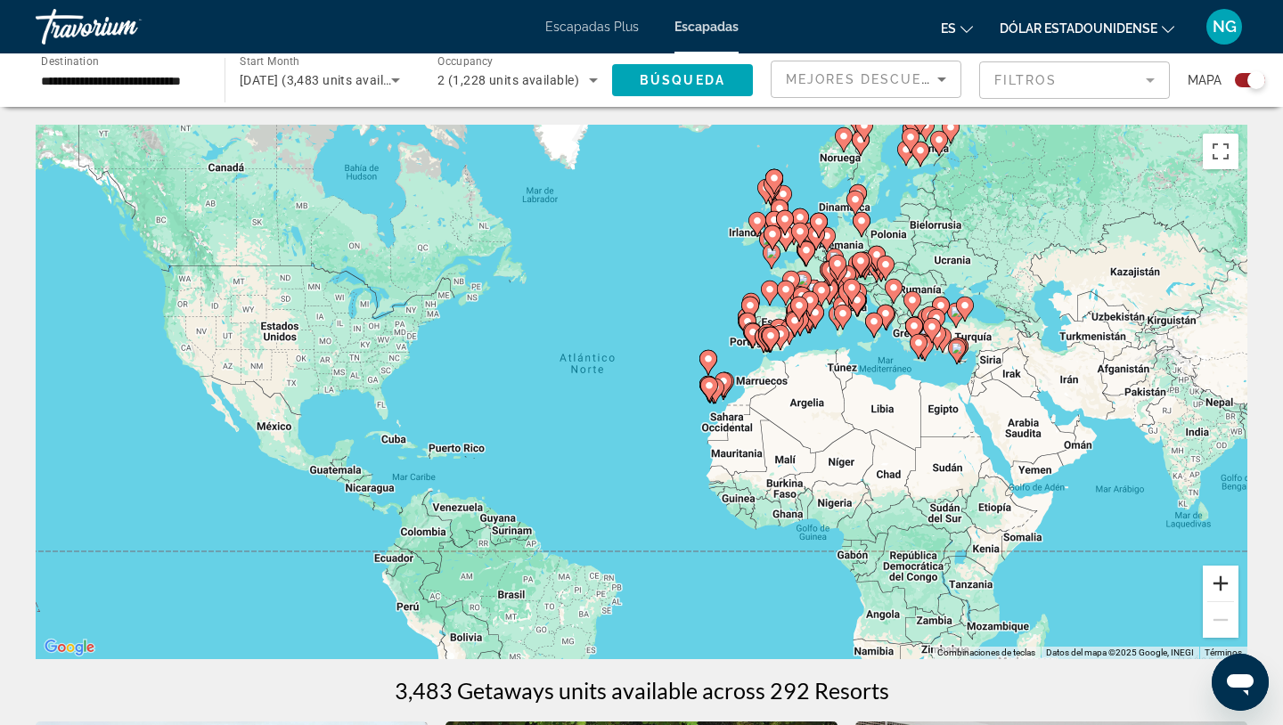
click at [1221, 580] on button "Ampliar" at bounding box center [1221, 584] width 36 height 36
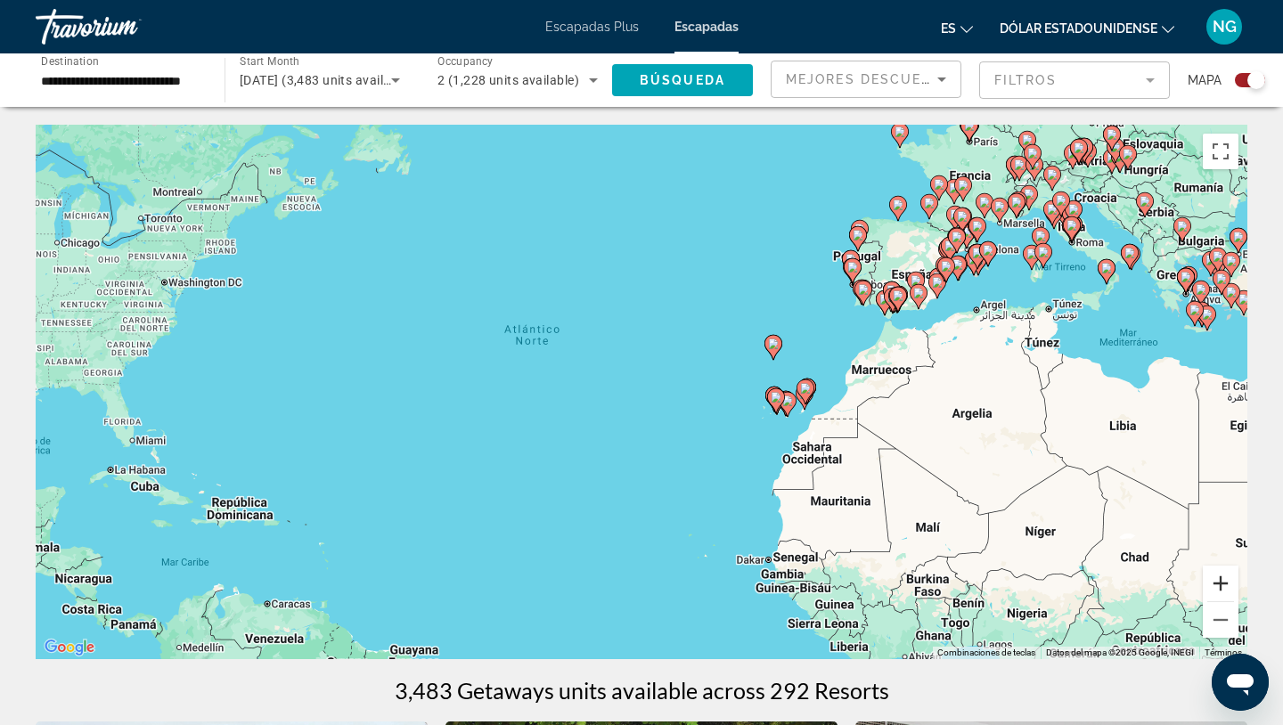
click at [1219, 582] on button "Ampliar" at bounding box center [1221, 584] width 36 height 36
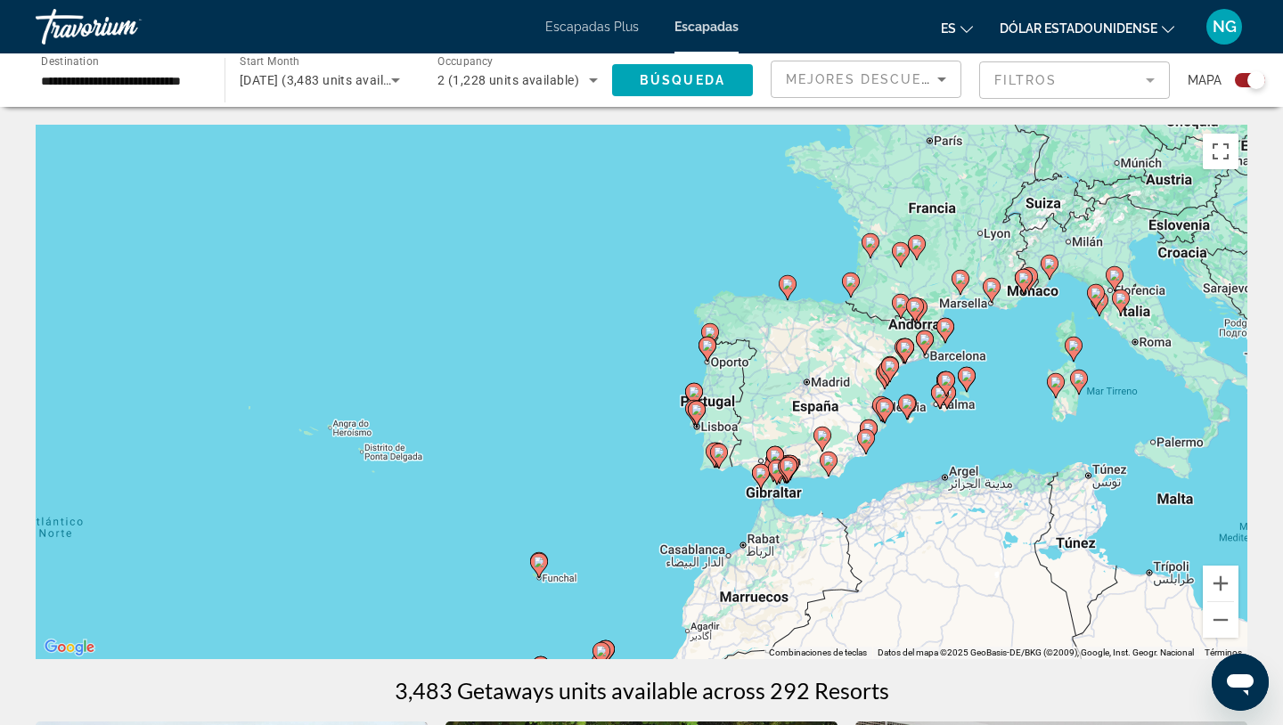
drag, startPoint x: 1181, startPoint y: 403, endPoint x: 812, endPoint y: 652, distance: 445.4
click at [812, 652] on div "Para activar la función de arrastre con el teclado, pulsa Alt + Intro. Cuando h…" at bounding box center [642, 392] width 1212 height 535
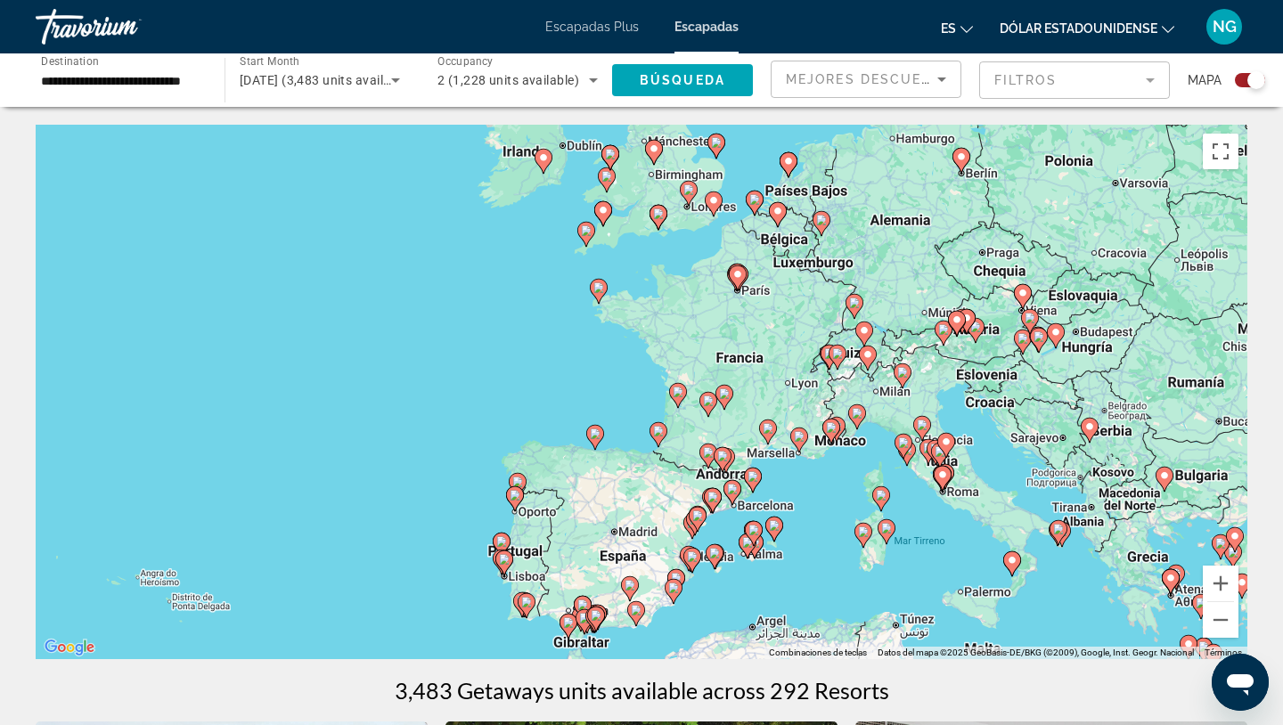
drag, startPoint x: 900, startPoint y: 482, endPoint x: 701, endPoint y: 633, distance: 250.1
click at [701, 633] on div "Para activar la función de arrastre con el teclado, pulsa Alt + Intro. Cuando h…" at bounding box center [642, 392] width 1212 height 535
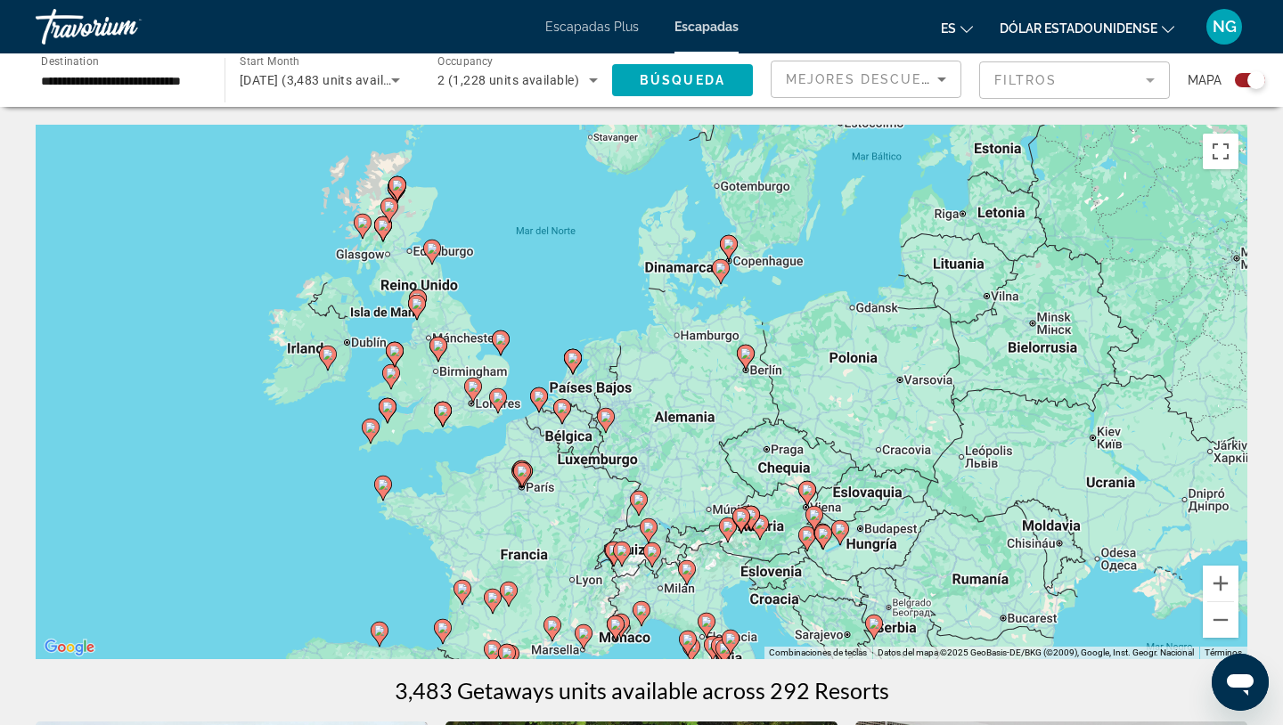
drag, startPoint x: 826, startPoint y: 488, endPoint x: 609, endPoint y: 686, distance: 294.6
click at [538, 392] on image "Contenido principal" at bounding box center [539, 396] width 11 height 11
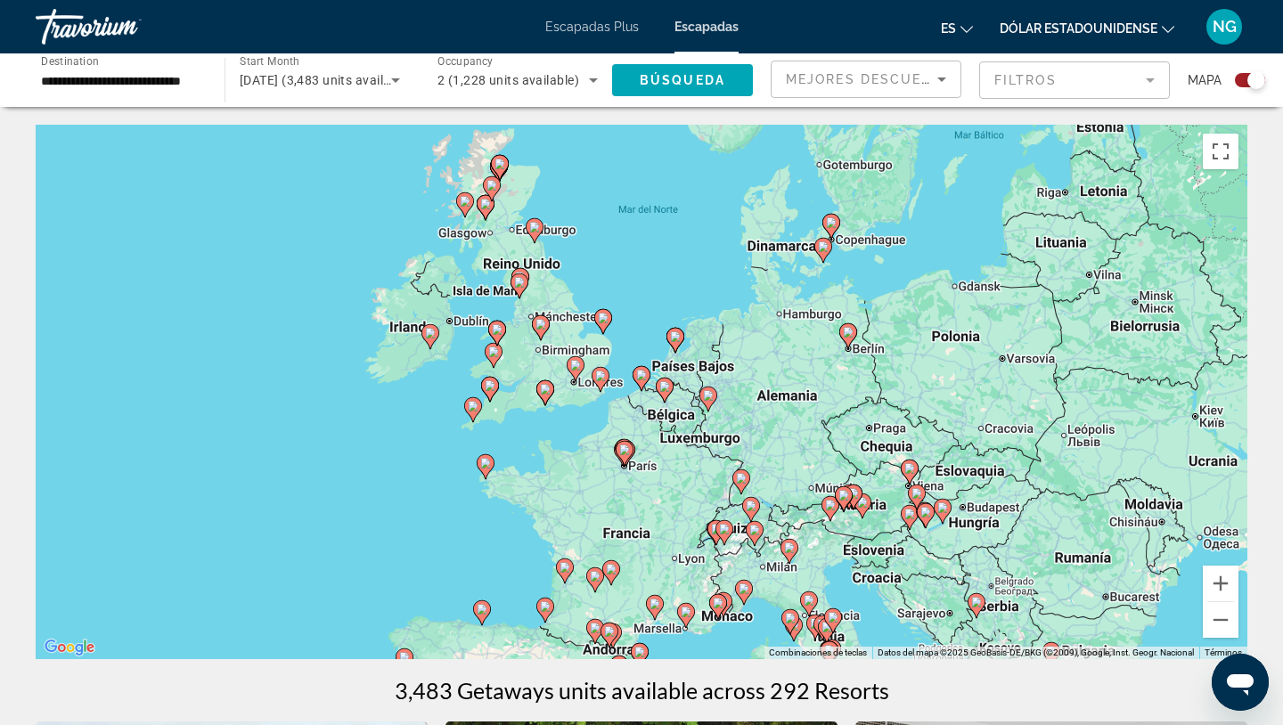
click at [641, 376] on image "Contenido principal" at bounding box center [641, 375] width 11 height 11
type input "**********"
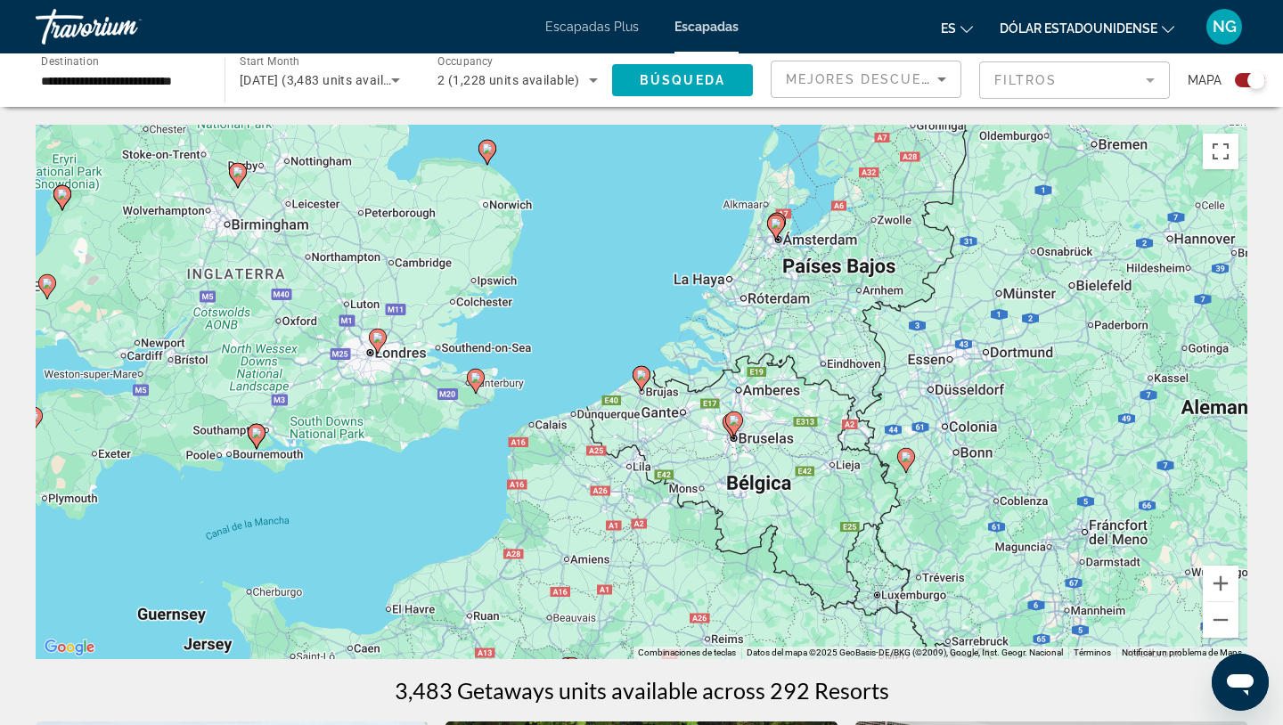
click at [641, 376] on image "Contenido principal" at bounding box center [641, 375] width 11 height 11
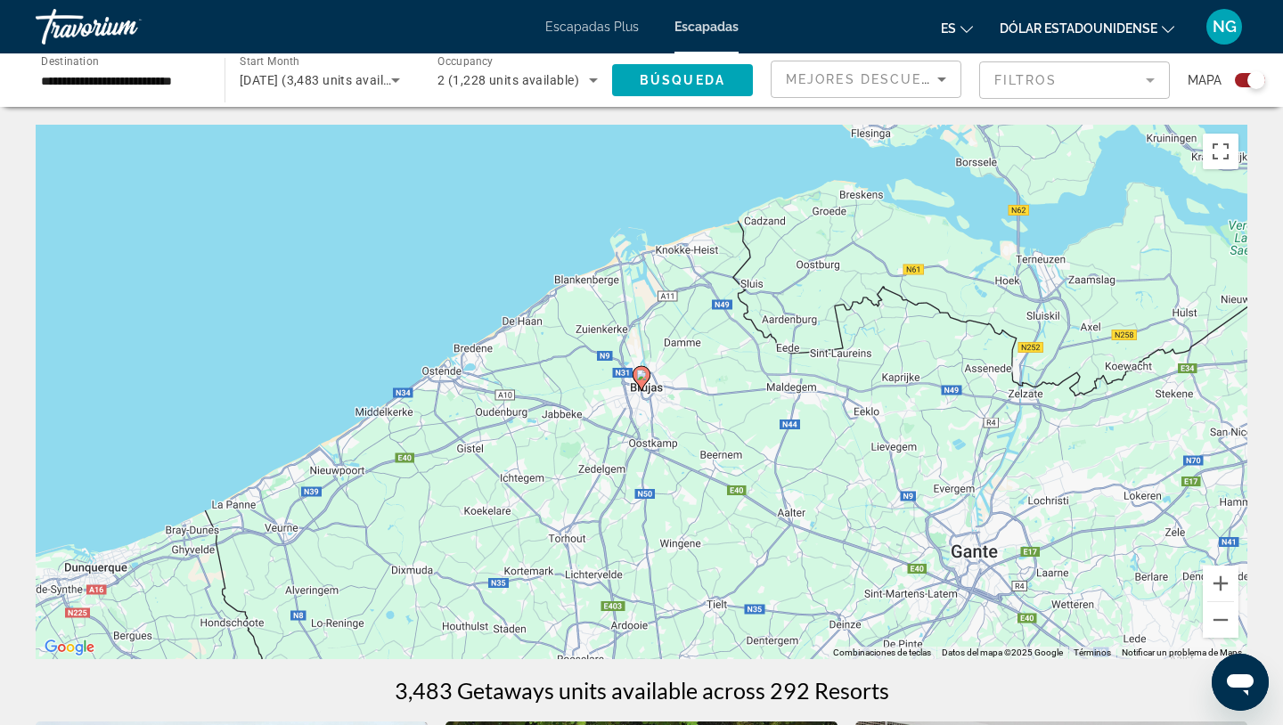
click at [641, 376] on image "Contenido principal" at bounding box center [641, 375] width 11 height 11
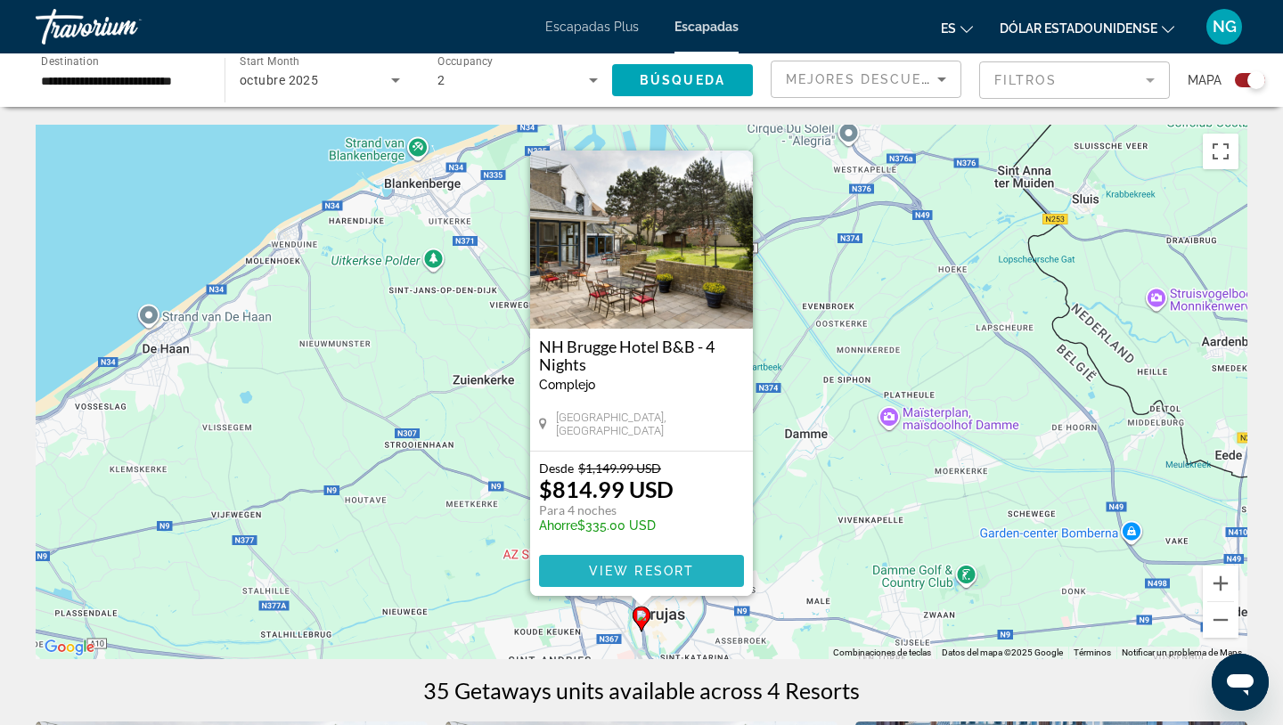
click at [634, 561] on span "Contenido principal" at bounding box center [641, 571] width 205 height 43
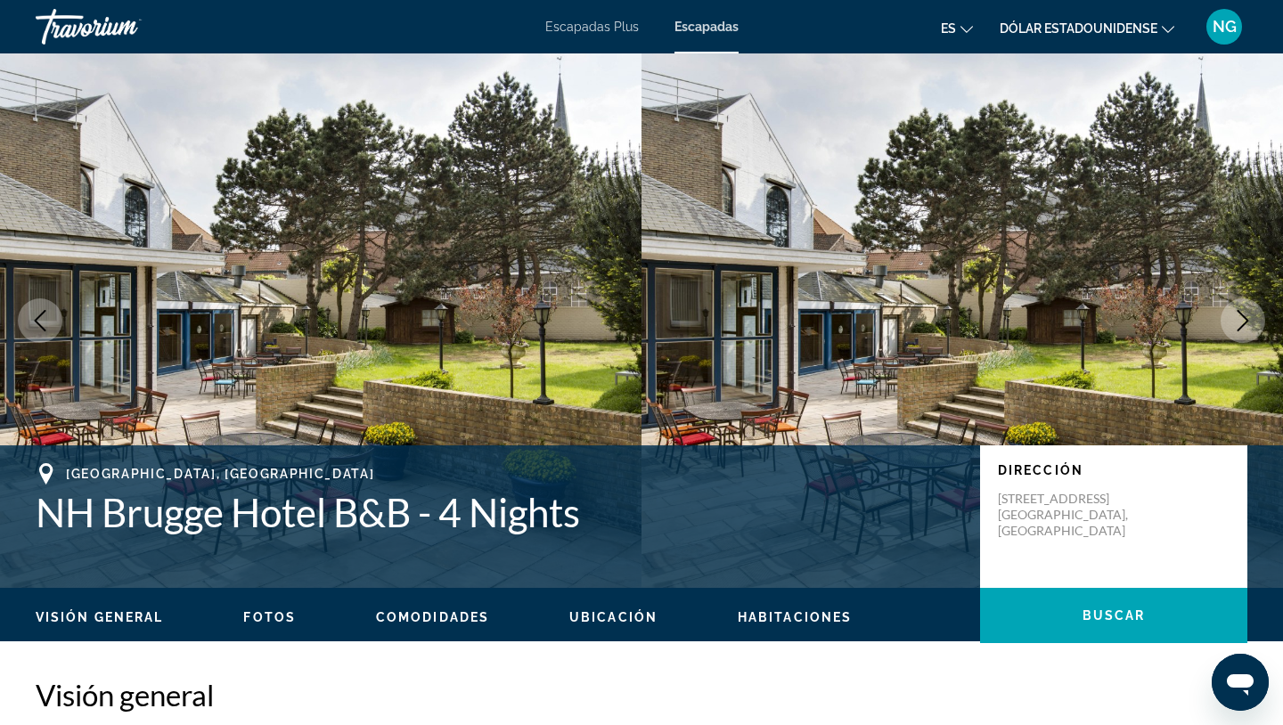
click at [586, 29] on font "Escapadas Plus" at bounding box center [592, 27] width 94 height 14
